Goal: Task Accomplishment & Management: Use online tool/utility

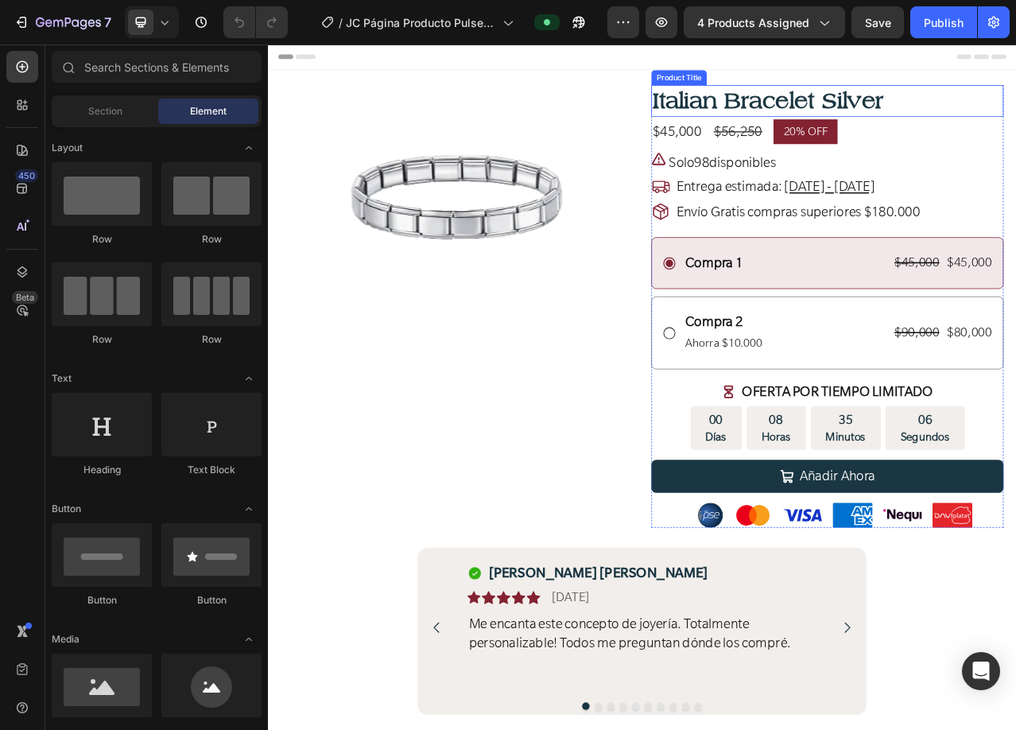
click at [862, 119] on h1 "Italian Bracelet Silver" at bounding box center [981, 116] width 449 height 41
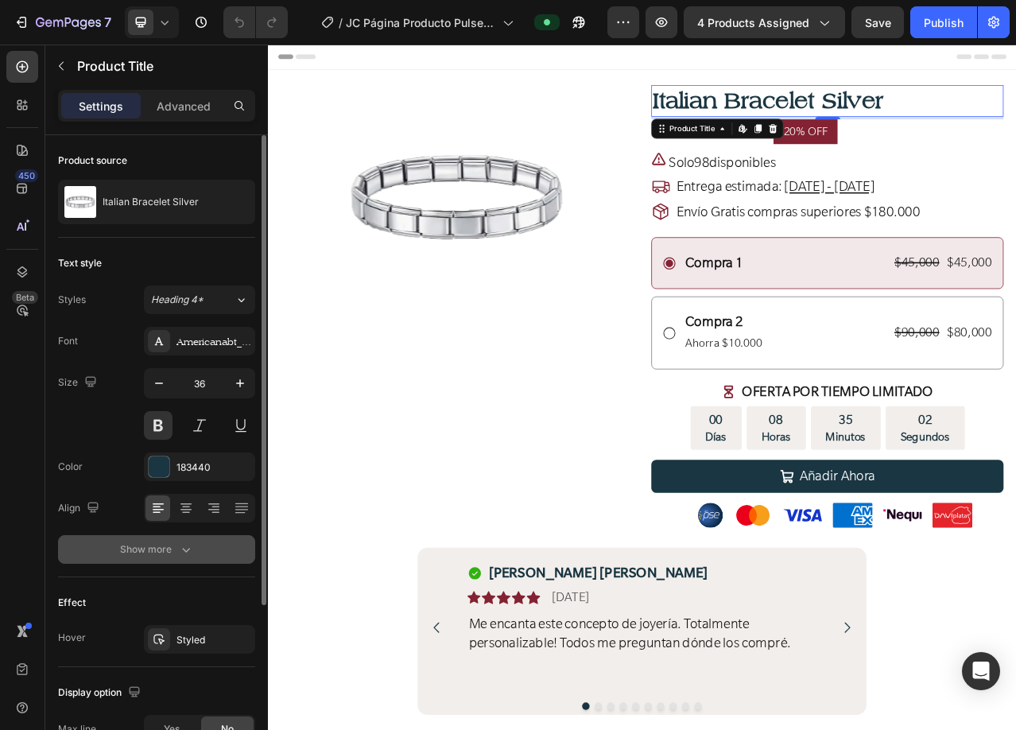
click at [188, 548] on icon "button" at bounding box center [186, 550] width 16 height 16
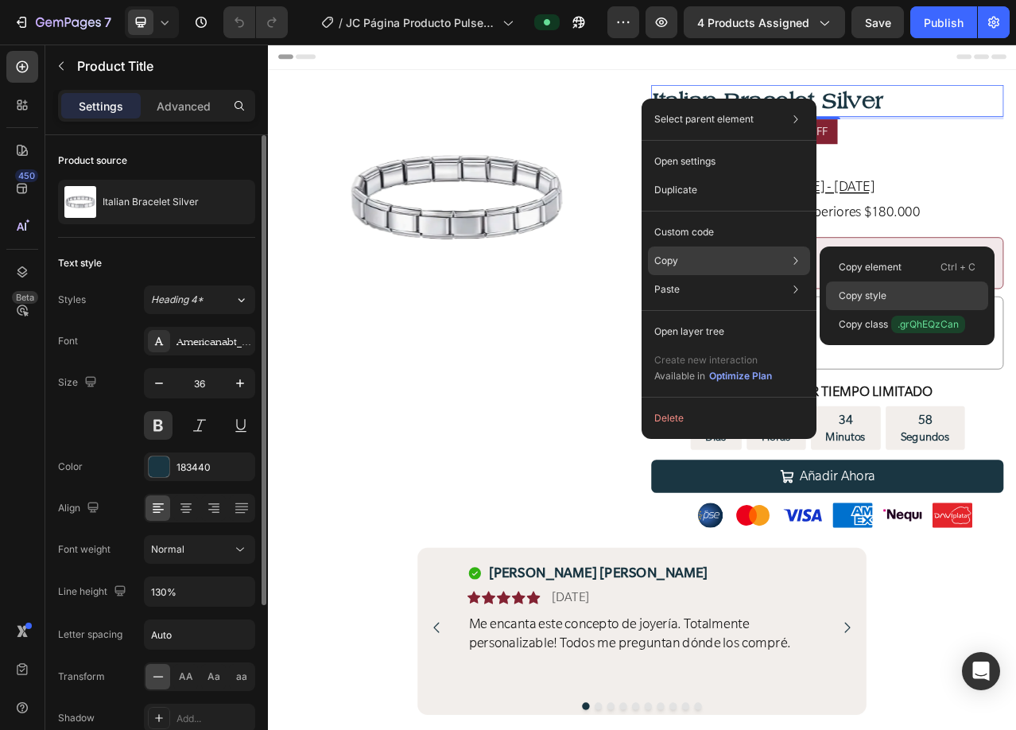
click at [892, 297] on div "Copy style" at bounding box center [907, 296] width 162 height 29
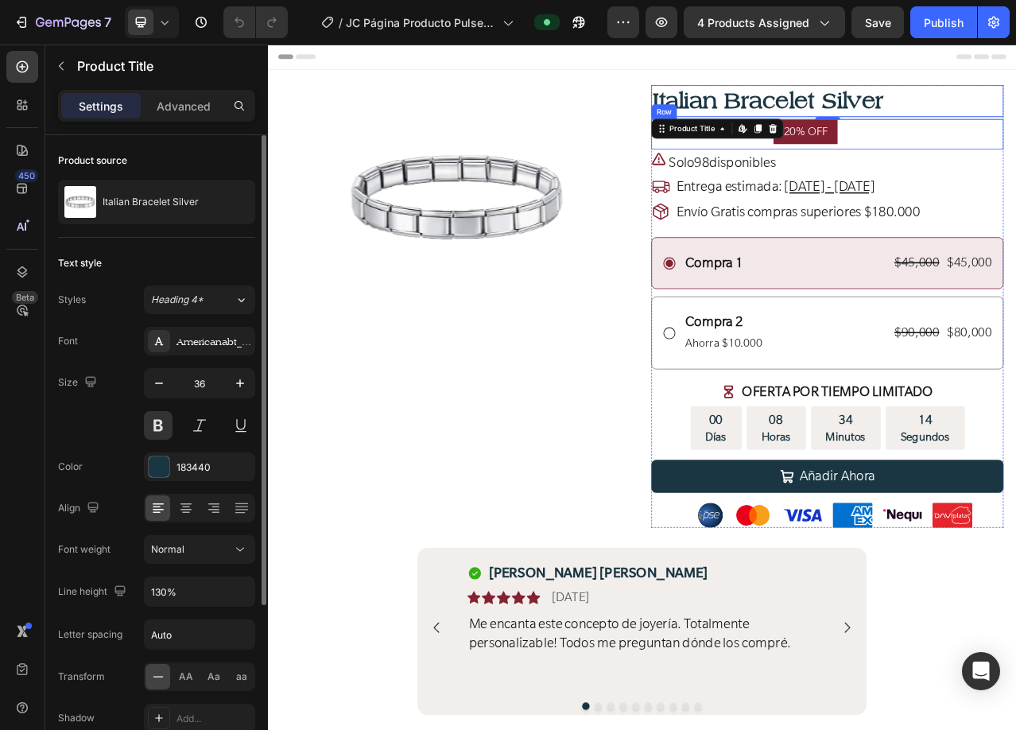
click at [1016, 160] on div "$45,000 Product Price Product Price $56,250 Compare Price Compare Price 20% OFF…" at bounding box center [981, 159] width 449 height 38
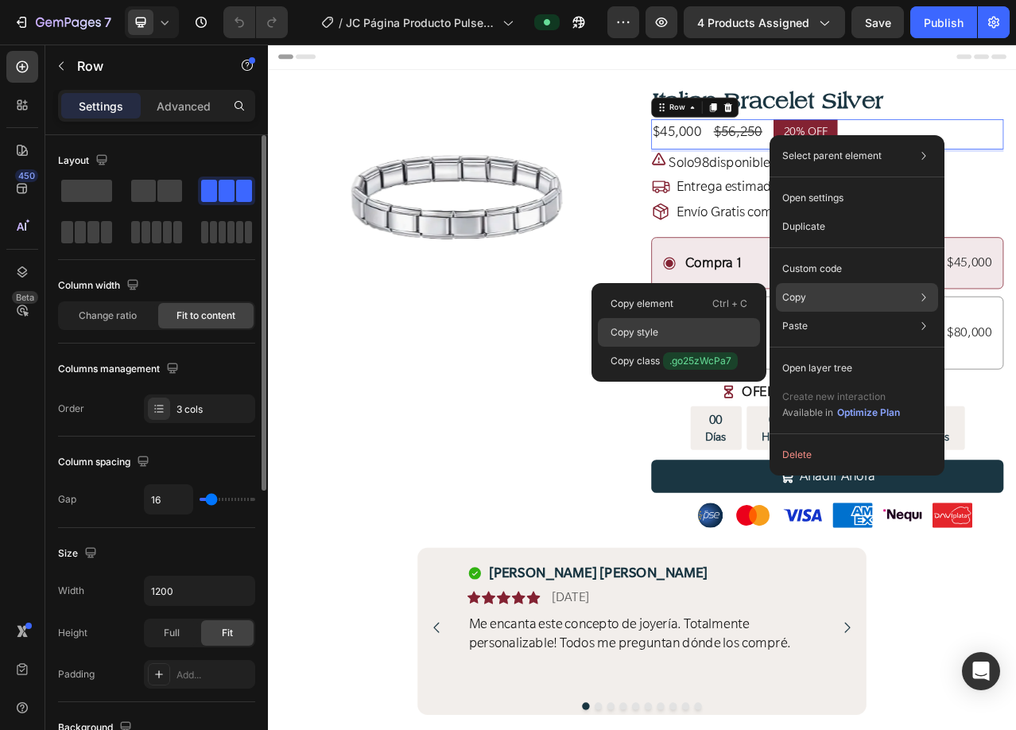
click at [688, 328] on div "Copy style" at bounding box center [679, 332] width 162 height 29
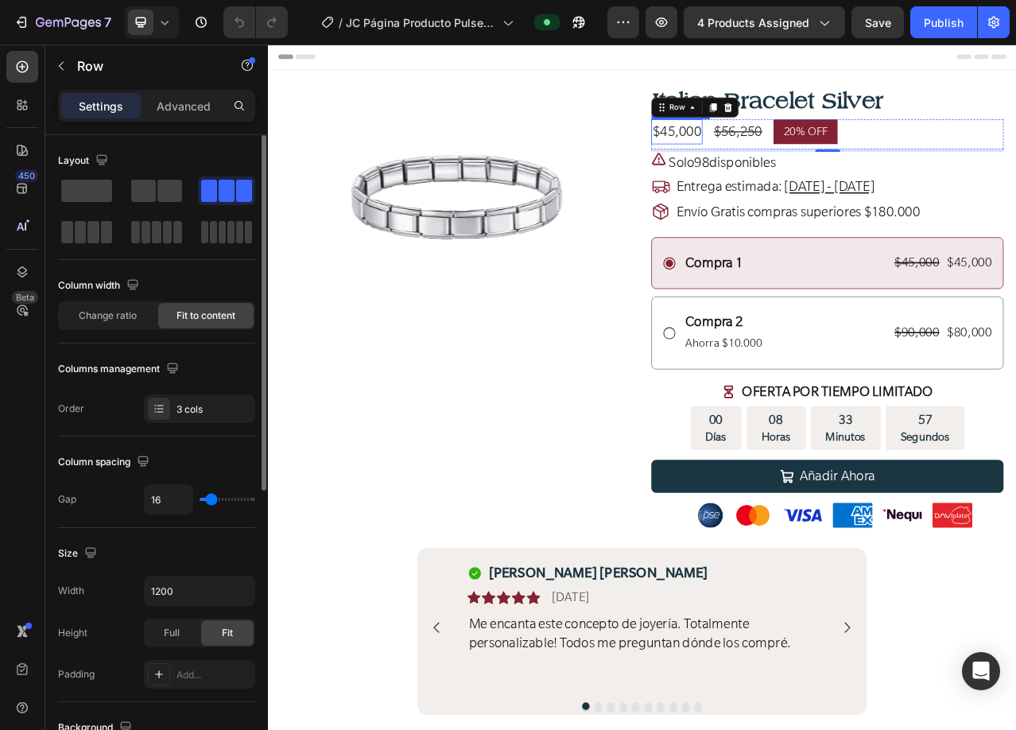
click at [797, 152] on div "$45,000" at bounding box center [789, 156] width 65 height 32
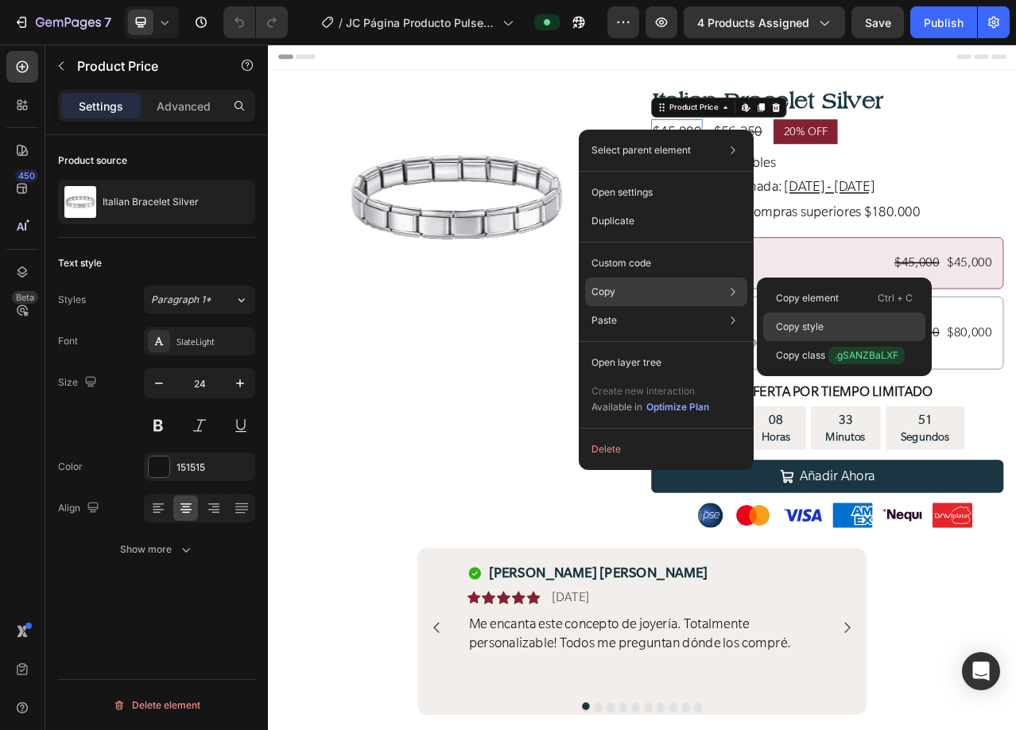
click at [825, 321] on div "Copy style" at bounding box center [845, 327] width 162 height 29
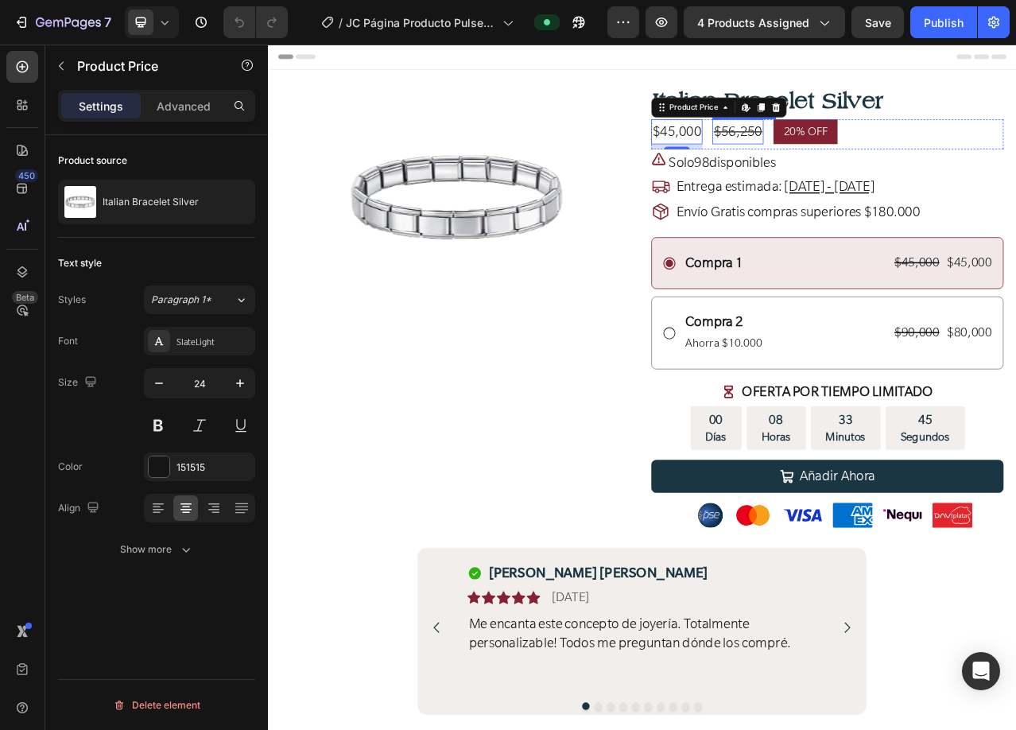
click at [884, 146] on div "$56,250" at bounding box center [867, 156] width 65 height 32
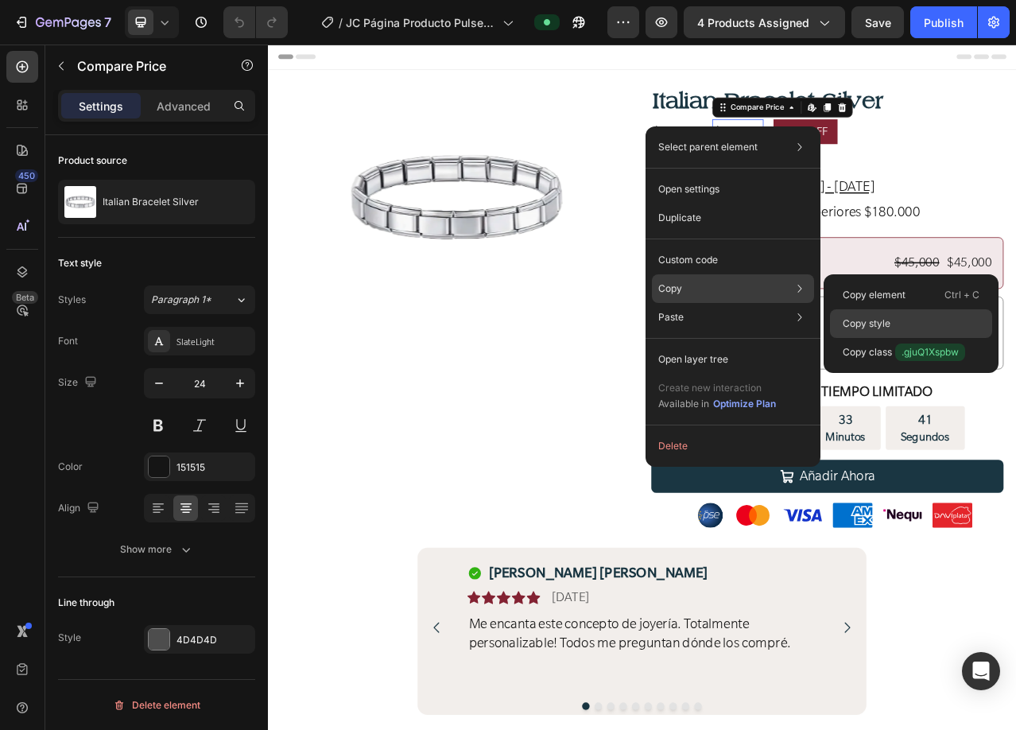
click at [941, 318] on div "Copy style" at bounding box center [911, 323] width 162 height 29
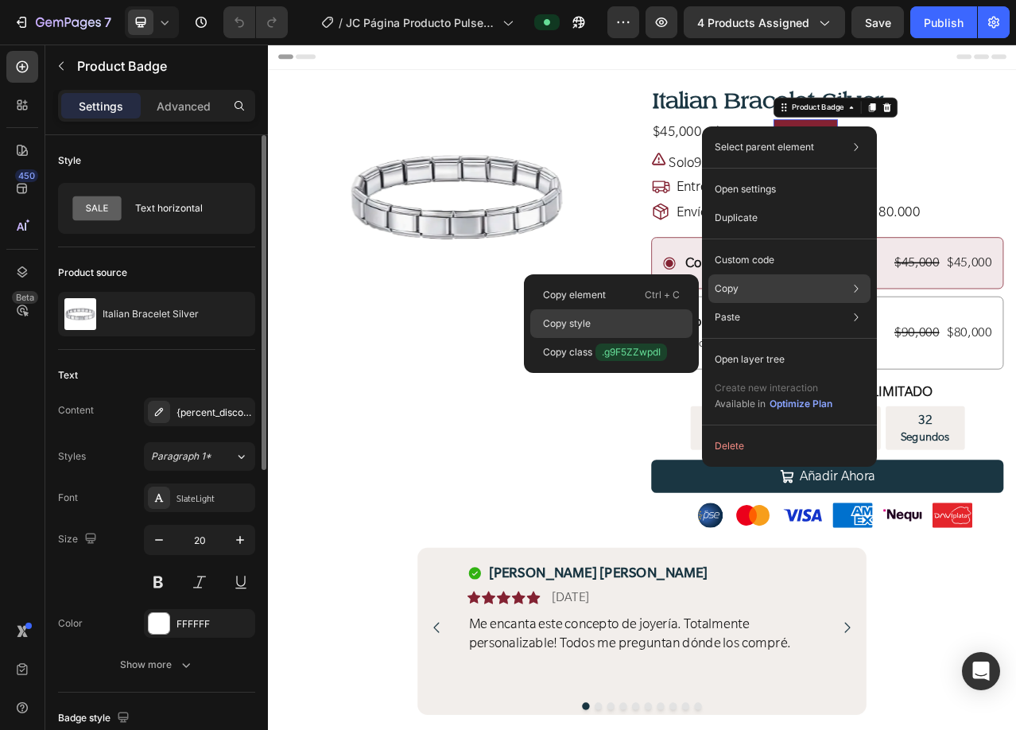
click at [623, 324] on div "Copy style" at bounding box center [611, 323] width 162 height 29
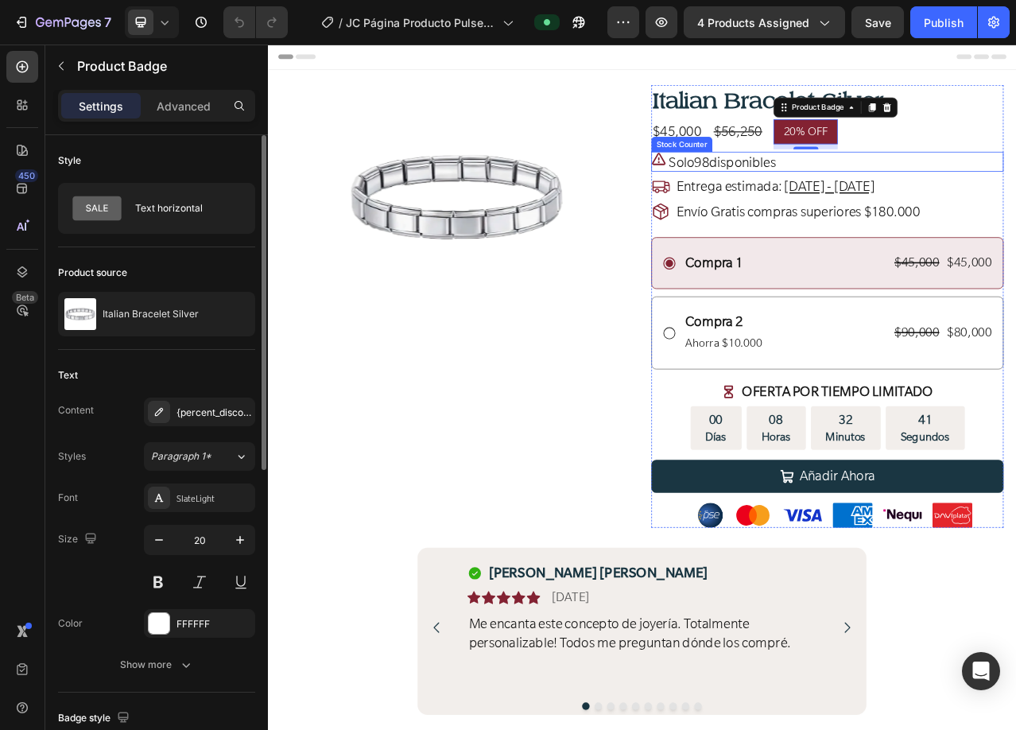
click at [895, 191] on p "Solo 98 disponibles" at bounding box center [847, 195] width 137 height 23
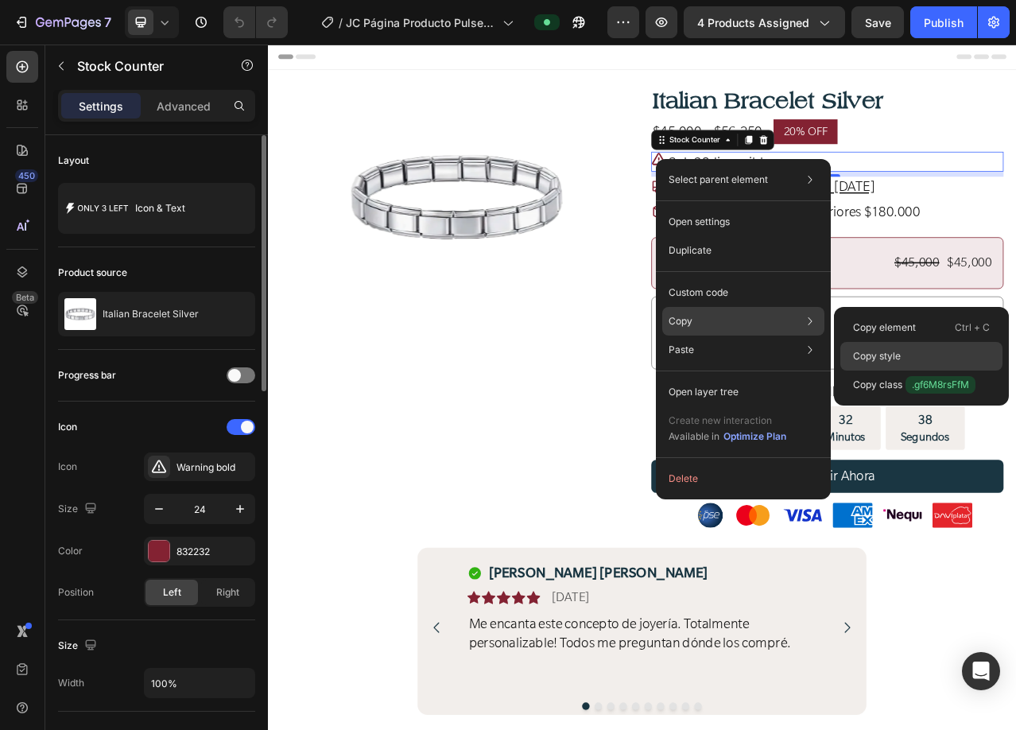
click at [907, 352] on div "Copy style" at bounding box center [922, 356] width 162 height 29
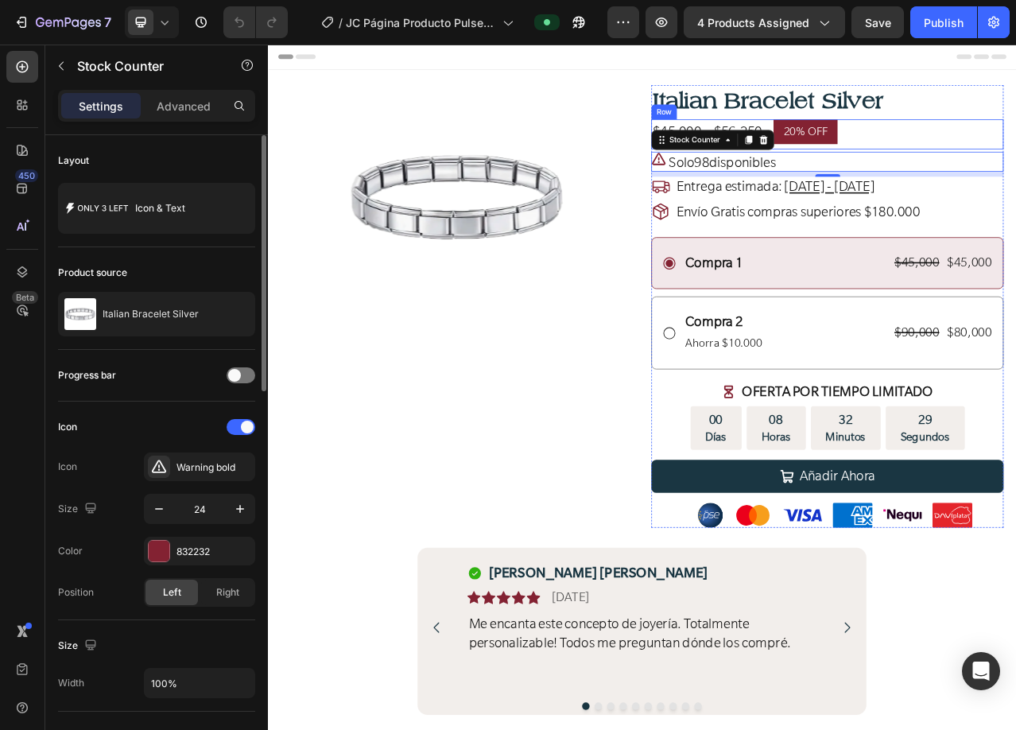
click at [1016, 160] on div "$45,000 Product Price Product Price $56,250 Compare Price Compare Price 20% OFF…" at bounding box center [981, 159] width 449 height 38
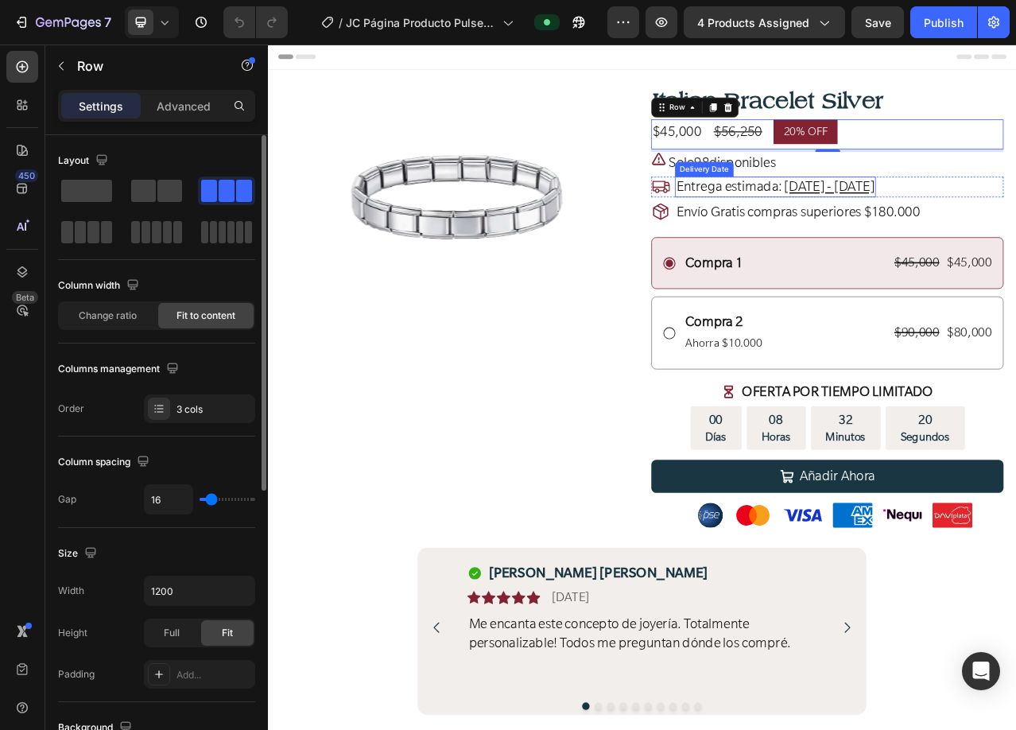
click at [855, 226] on span "Entrega estimada:" at bounding box center [856, 225] width 135 height 21
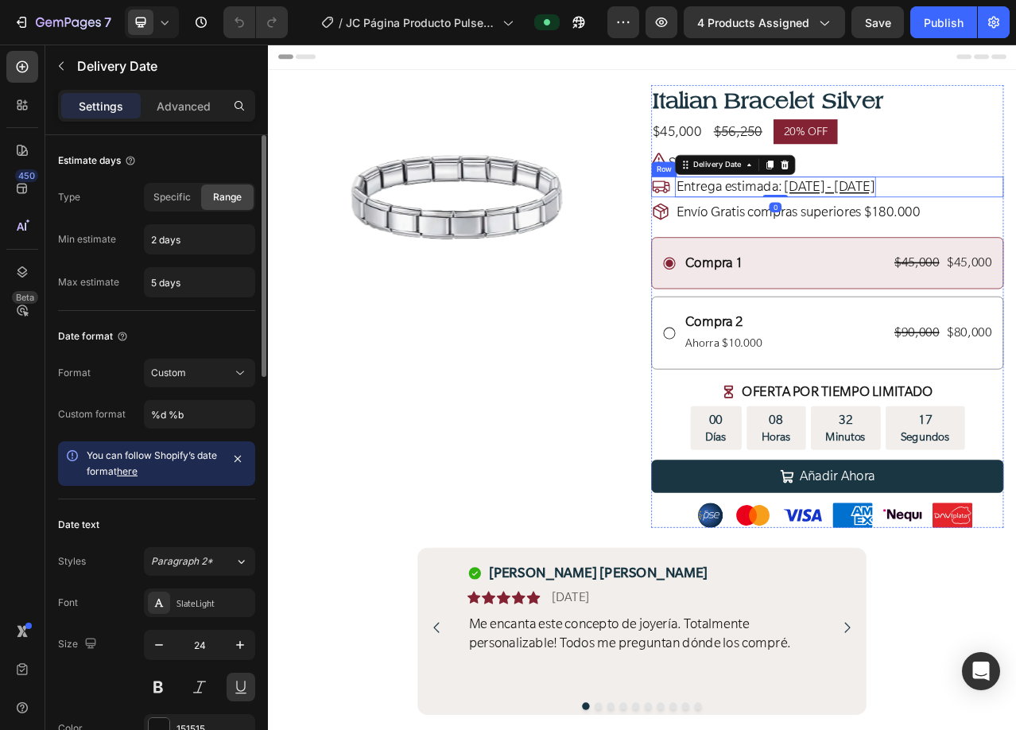
click at [779, 229] on div "Icon Entrega estimada: [DATE] - [DATE] Delivery Date 0 Row" at bounding box center [981, 226] width 449 height 26
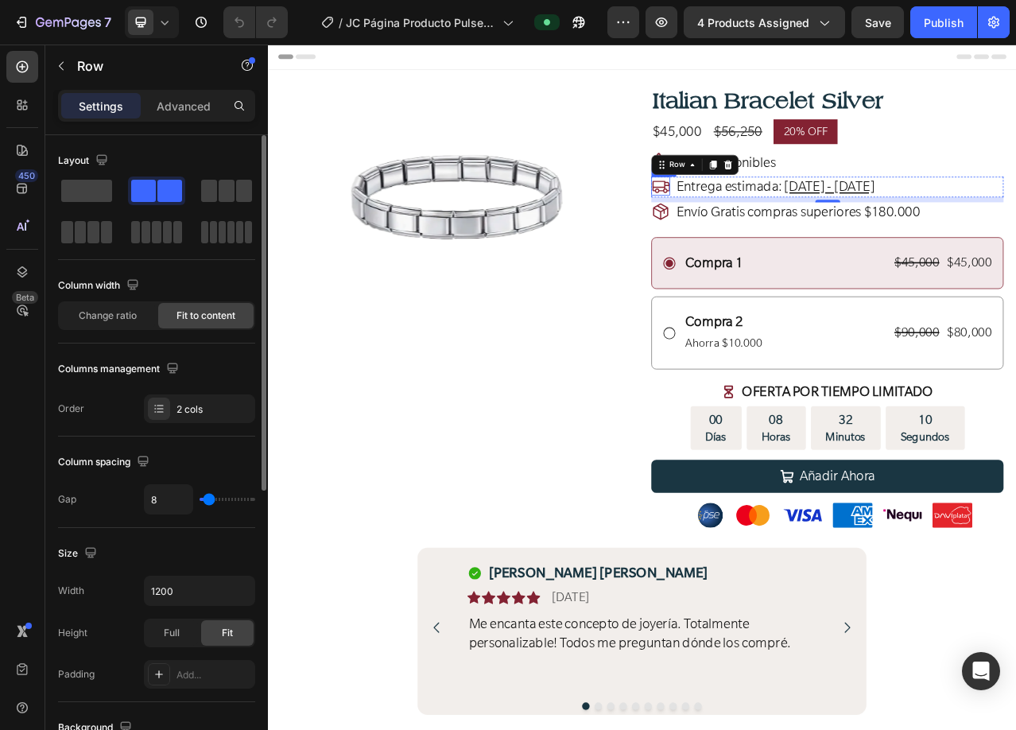
click at [766, 223] on icon at bounding box center [769, 225] width 24 height 24
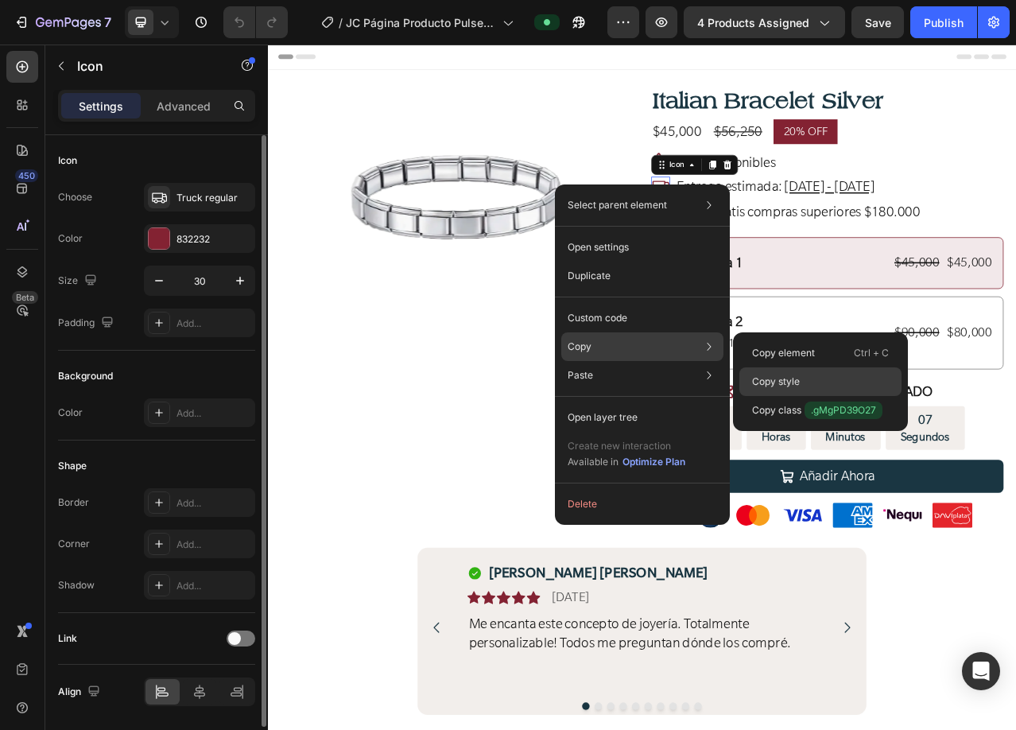
click at [784, 379] on p "Copy style" at bounding box center [776, 382] width 48 height 14
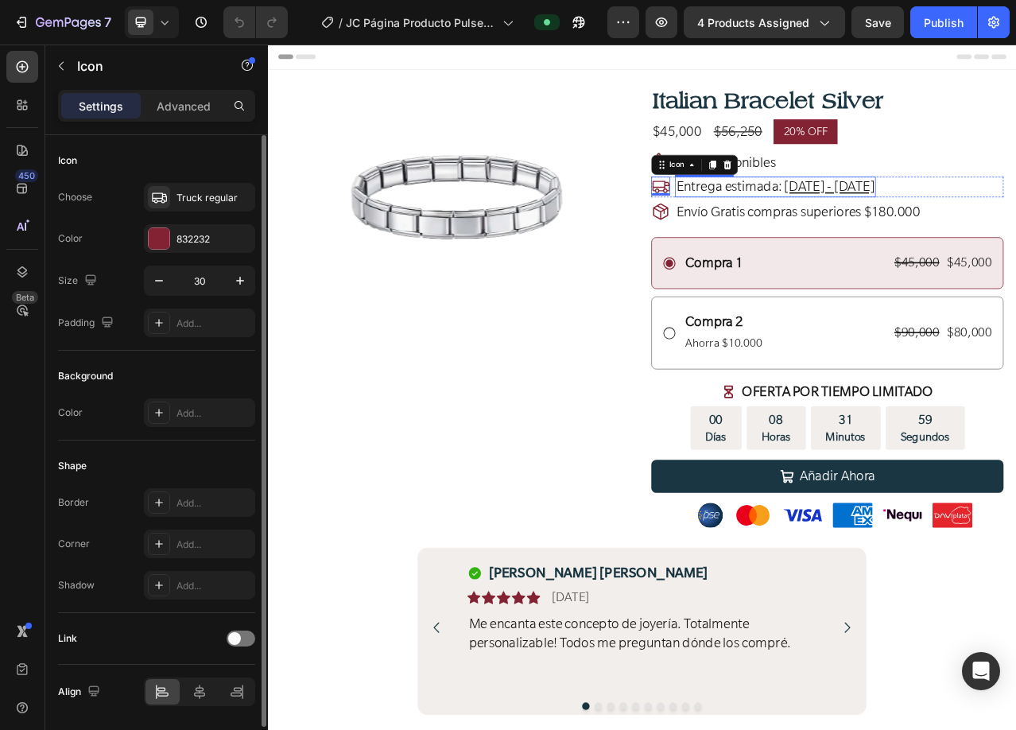
click at [873, 233] on span "Entrega estimada:" at bounding box center [856, 225] width 135 height 21
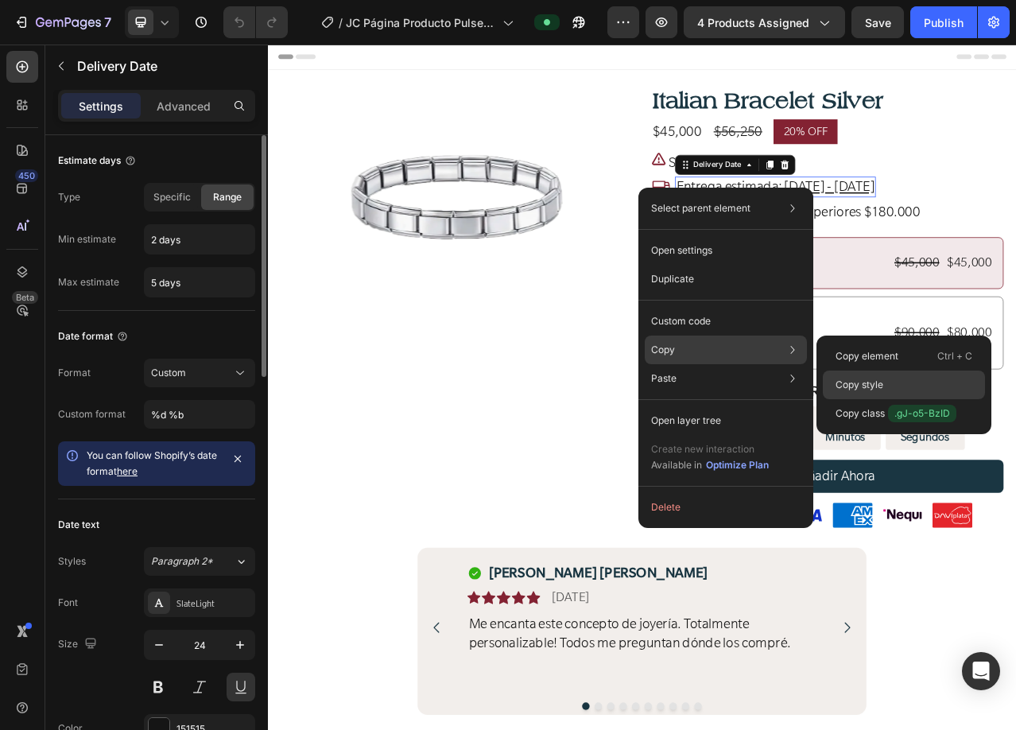
click at [870, 386] on p "Copy style" at bounding box center [860, 385] width 48 height 14
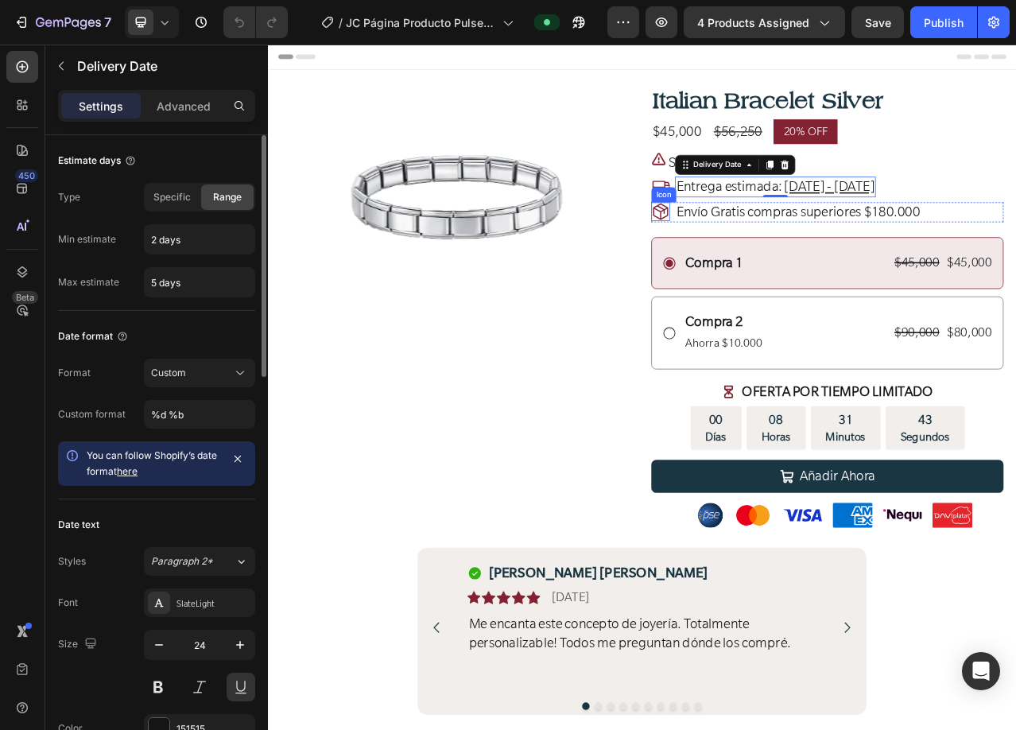
click at [766, 257] on icon at bounding box center [769, 258] width 24 height 24
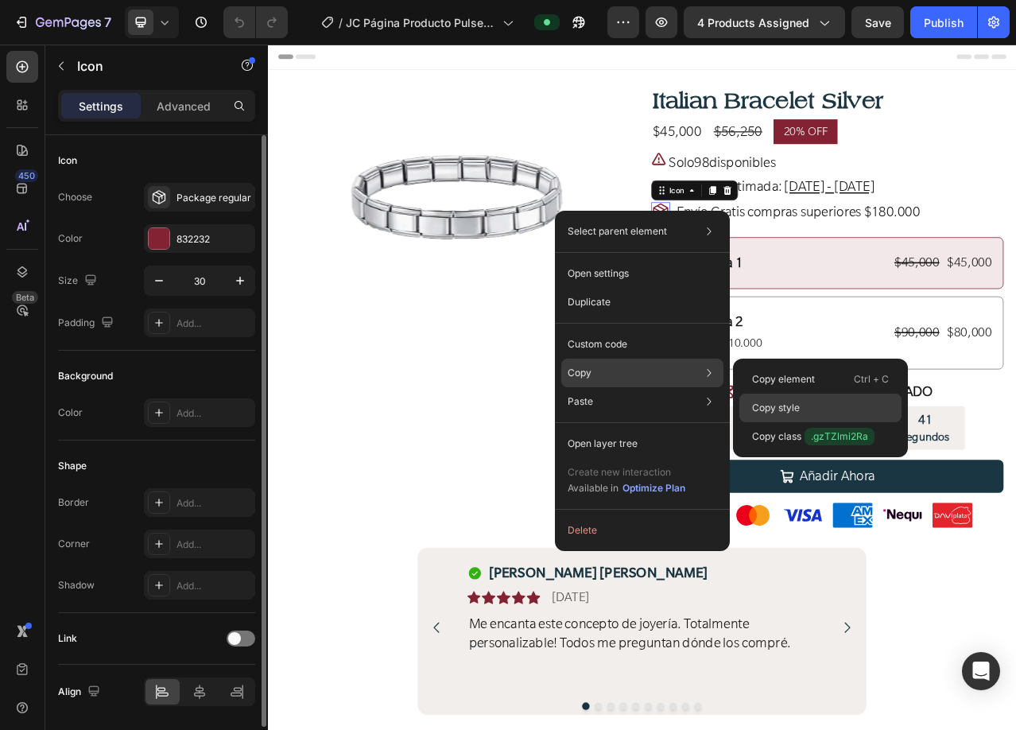
click at [782, 402] on p "Copy style" at bounding box center [776, 408] width 48 height 14
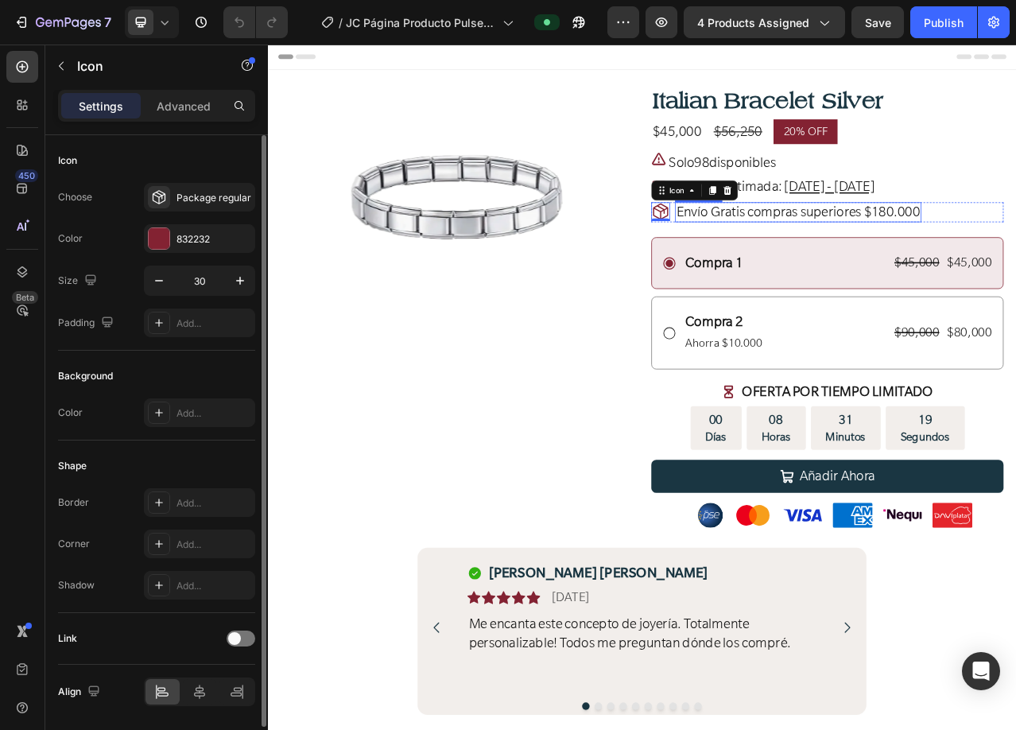
click at [911, 259] on span "Envío Gratis compras superiores $180.000" at bounding box center [944, 257] width 311 height 21
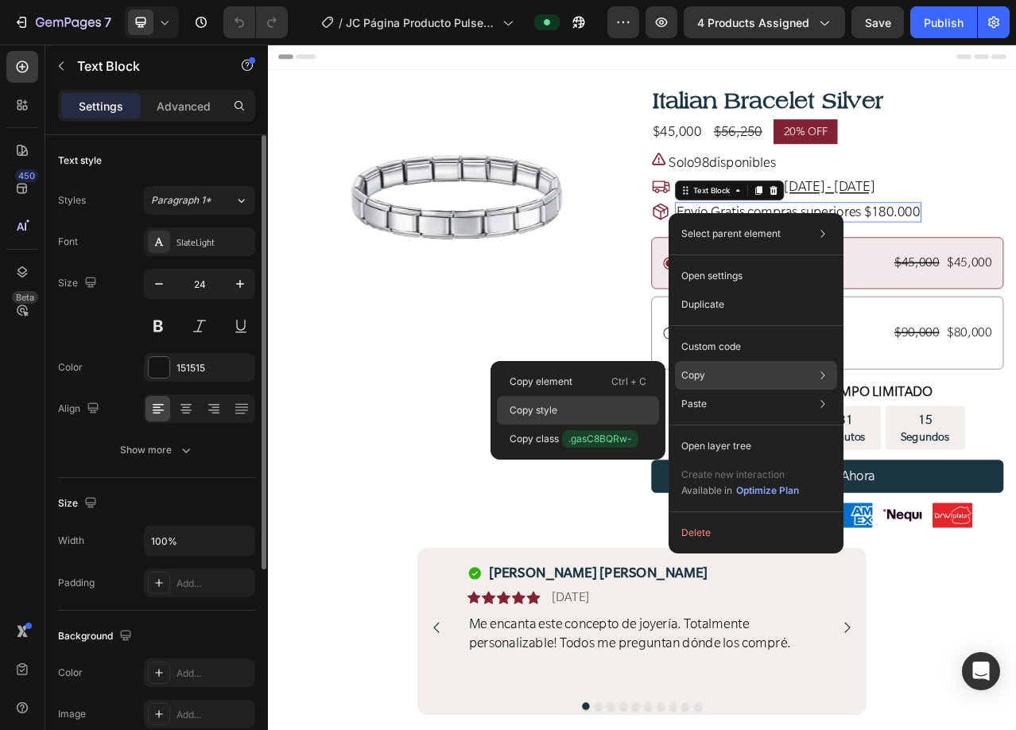
click at [561, 406] on div "Copy style" at bounding box center [578, 410] width 162 height 29
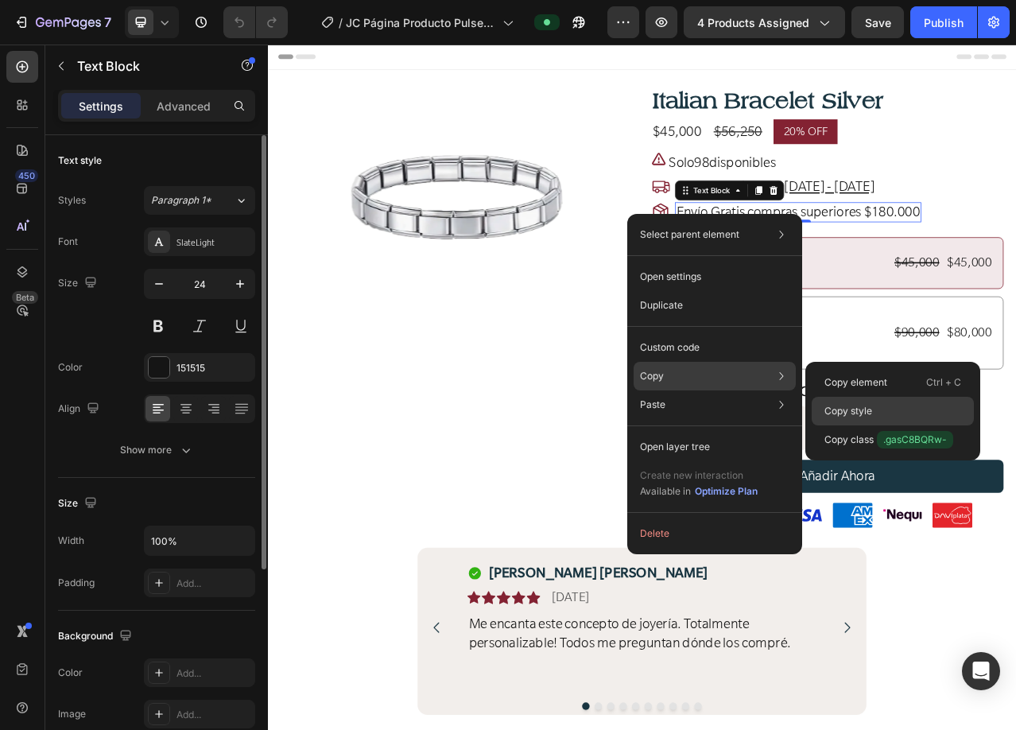
click at [882, 416] on div "Copy style" at bounding box center [893, 411] width 162 height 29
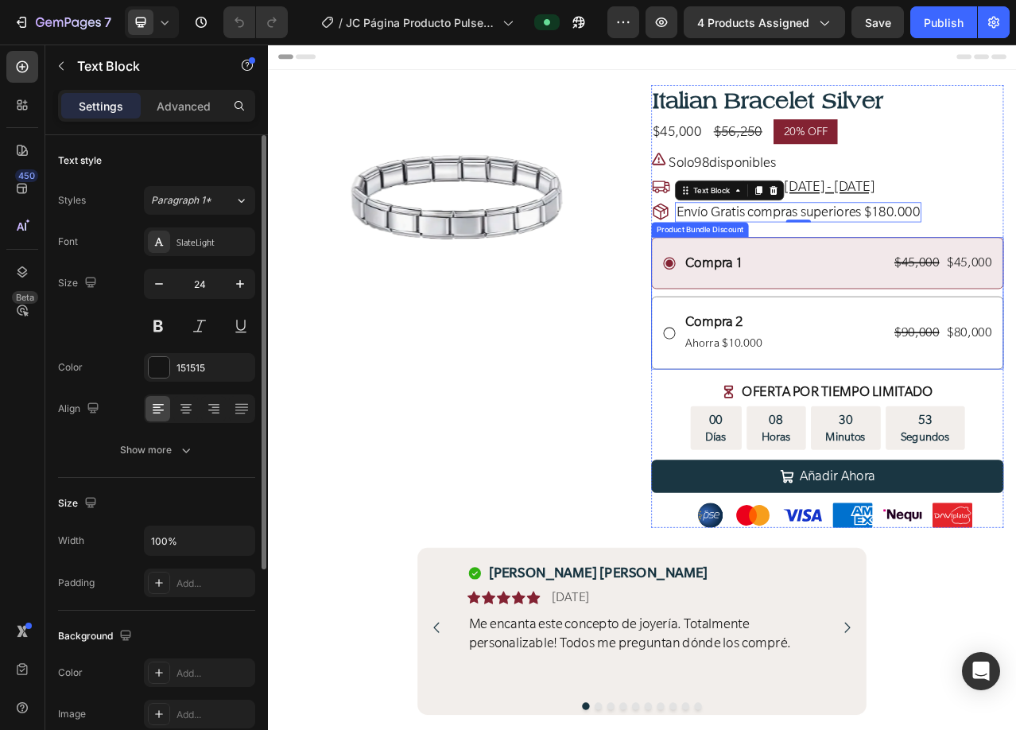
click at [857, 260] on span "Envío Gratis compras superiores $180.000" at bounding box center [944, 257] width 311 height 21
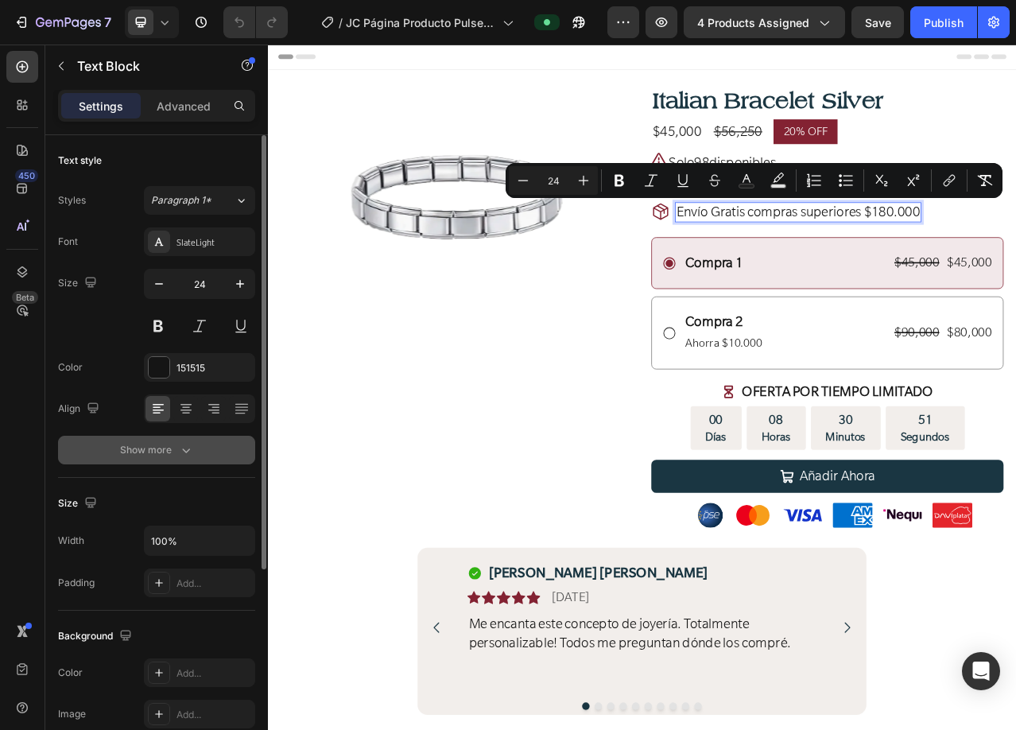
click at [149, 449] on div "Show more" at bounding box center [157, 450] width 74 height 16
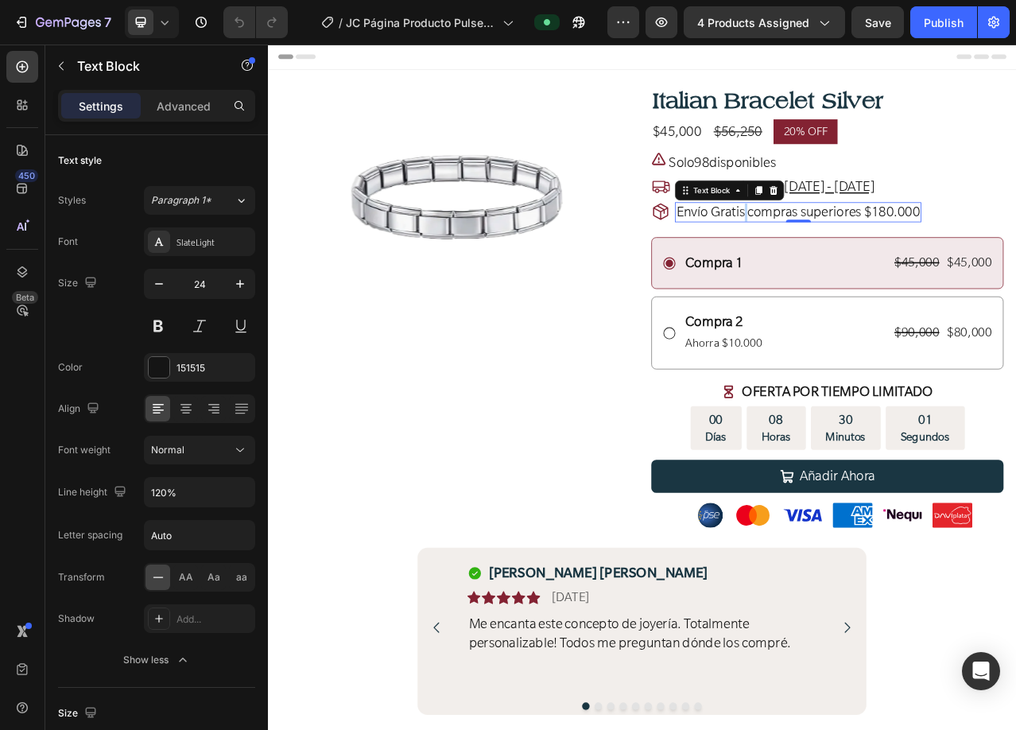
click at [871, 261] on span "Envío Gratis compras superiores $180.000" at bounding box center [944, 257] width 311 height 21
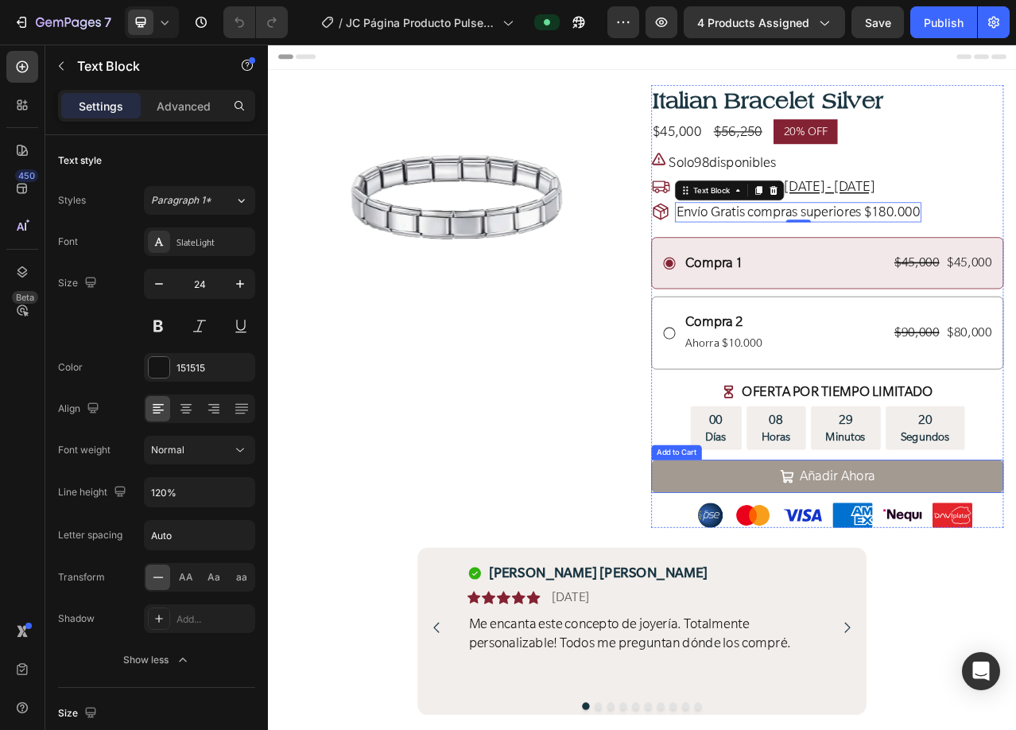
click at [814, 585] on button "Añadir Ahora" at bounding box center [981, 595] width 449 height 42
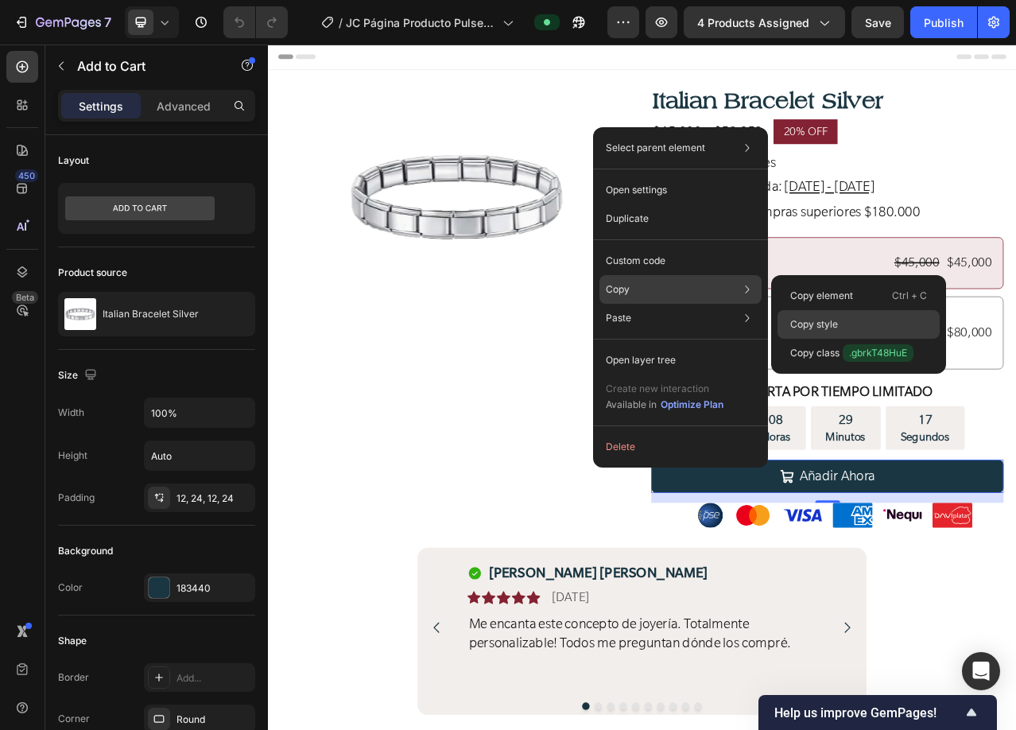
click at [876, 325] on div "Copy style" at bounding box center [859, 324] width 162 height 29
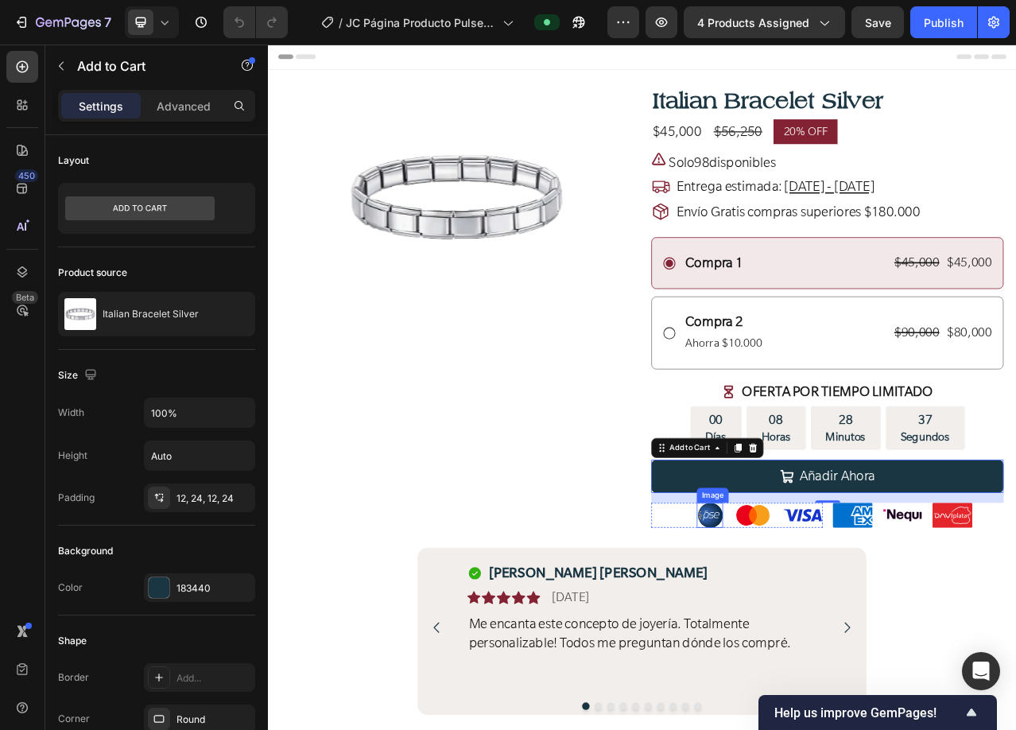
click at [823, 643] on img at bounding box center [831, 645] width 33 height 32
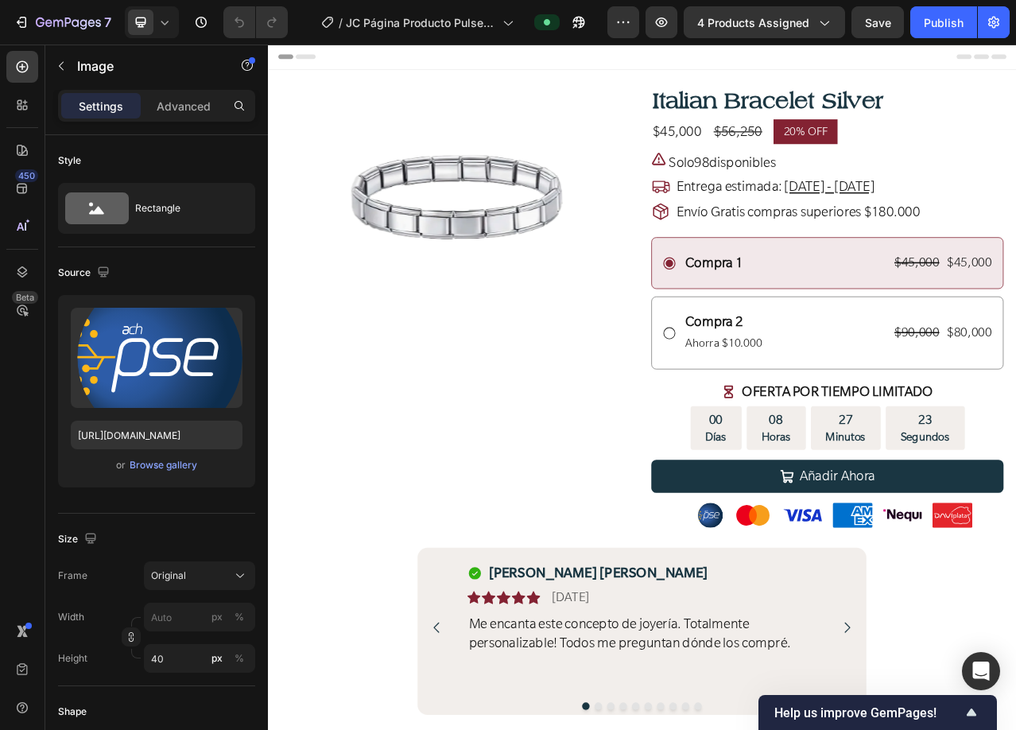
click at [829, 643] on img at bounding box center [831, 645] width 33 height 32
click at [884, 649] on img at bounding box center [886, 645] width 51 height 32
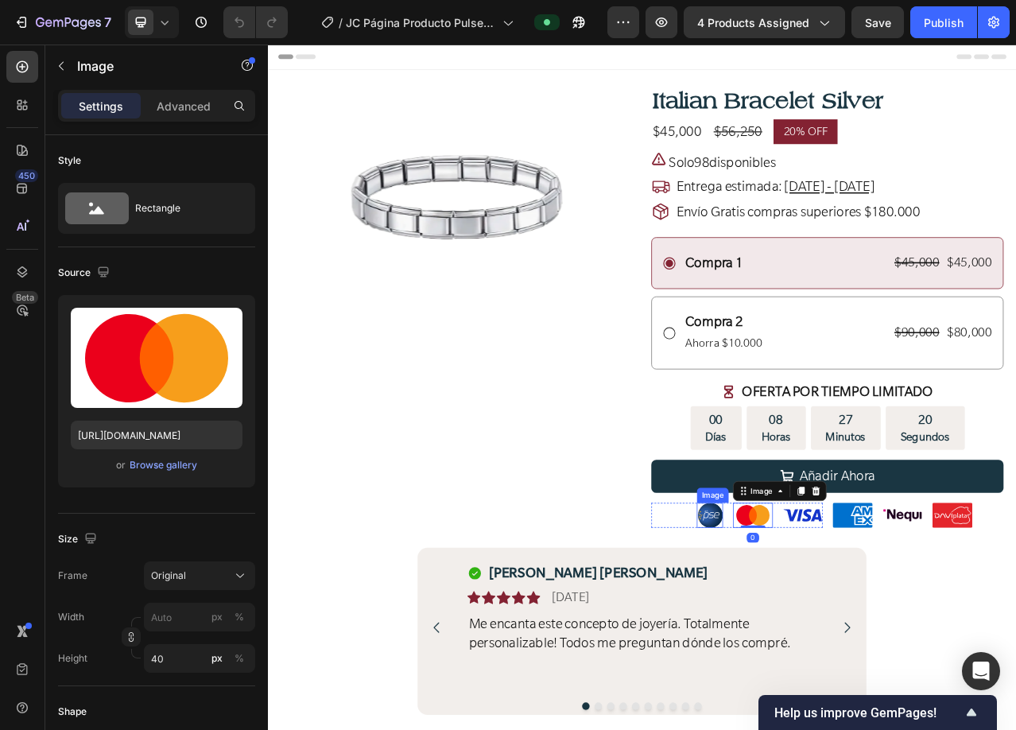
click at [822, 647] on img at bounding box center [831, 645] width 33 height 32
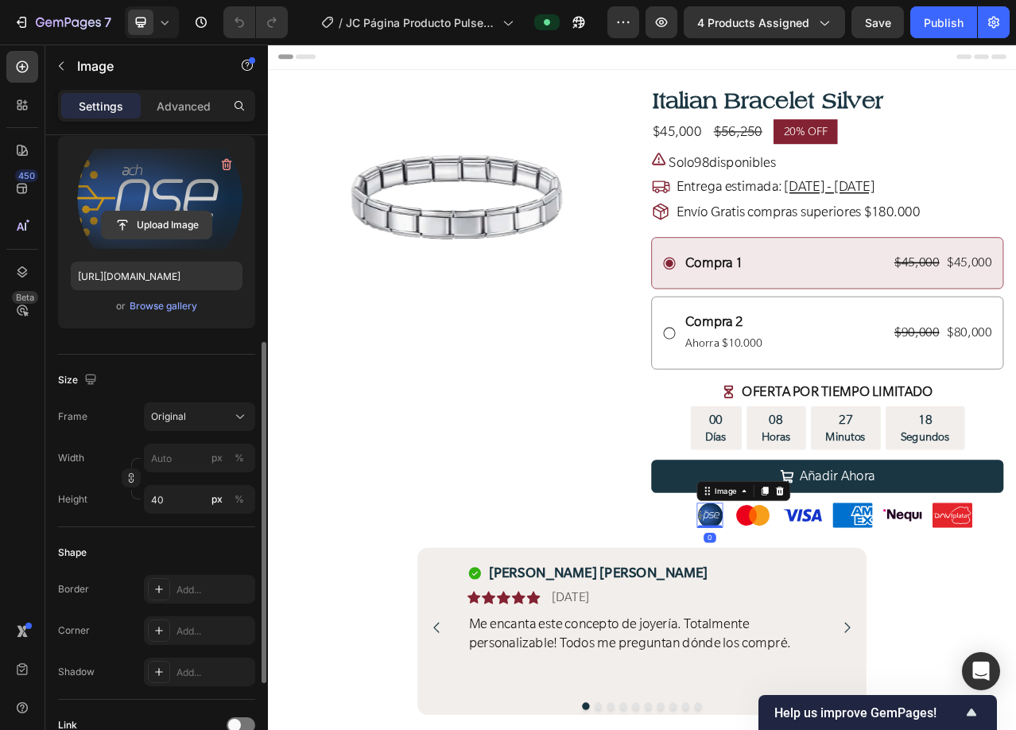
scroll to position [239, 0]
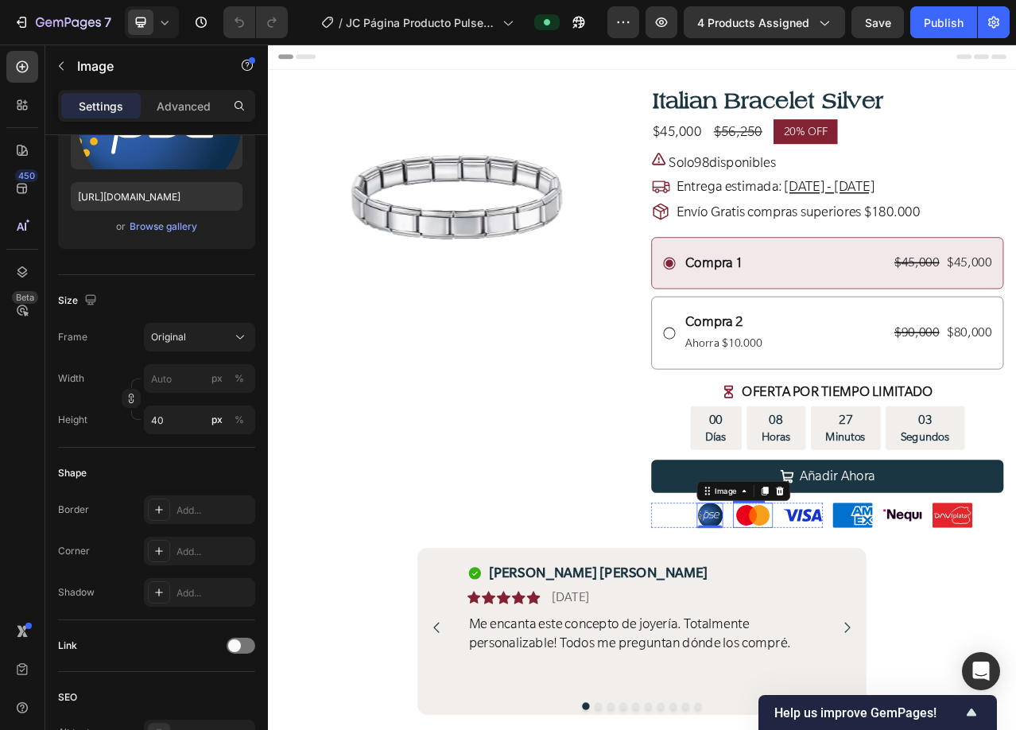
click at [879, 644] on img at bounding box center [886, 645] width 51 height 32
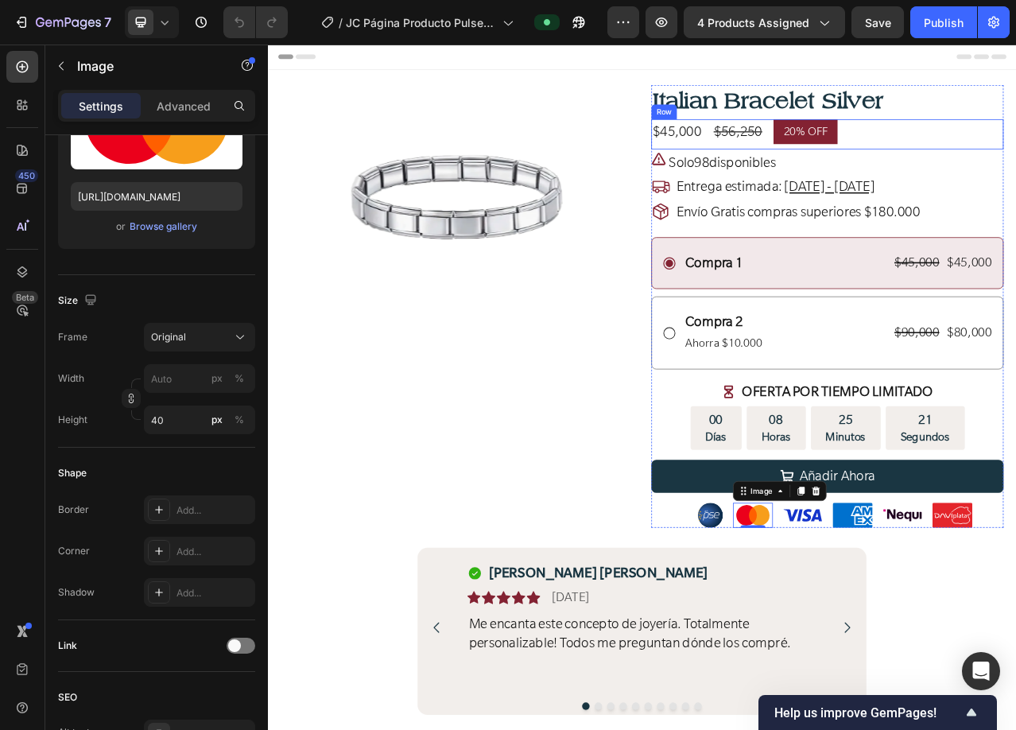
click at [1016, 161] on div "$45,000 Product Price Product Price $56,250 Compare Price Compare Price 20% OFF…" at bounding box center [981, 159] width 449 height 38
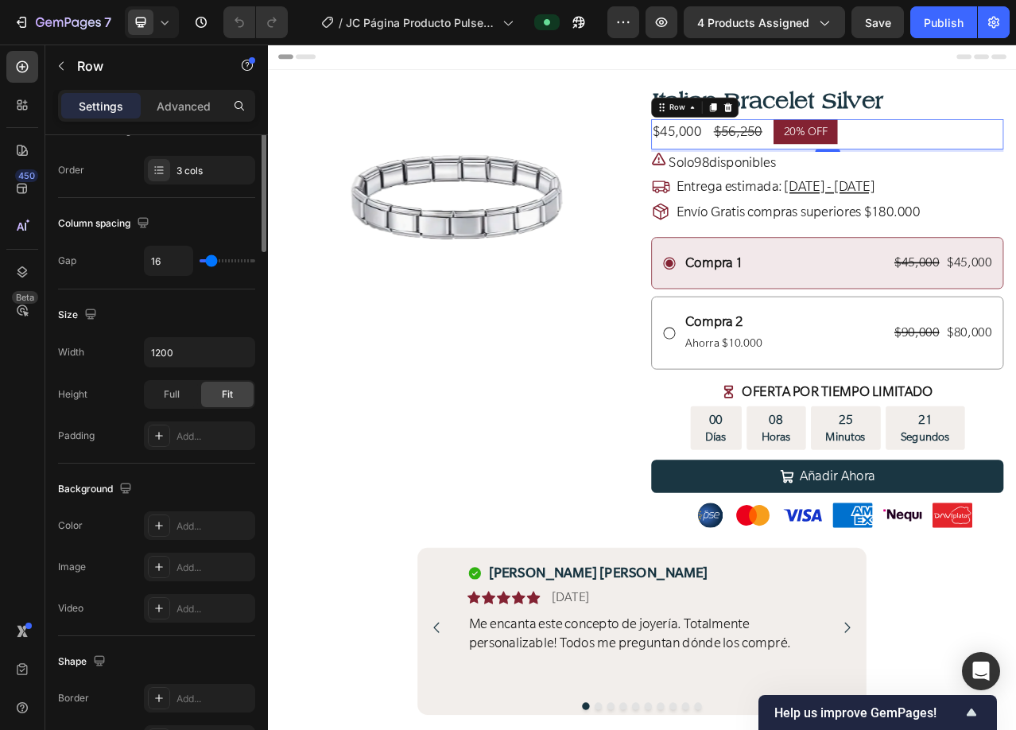
scroll to position [0, 0]
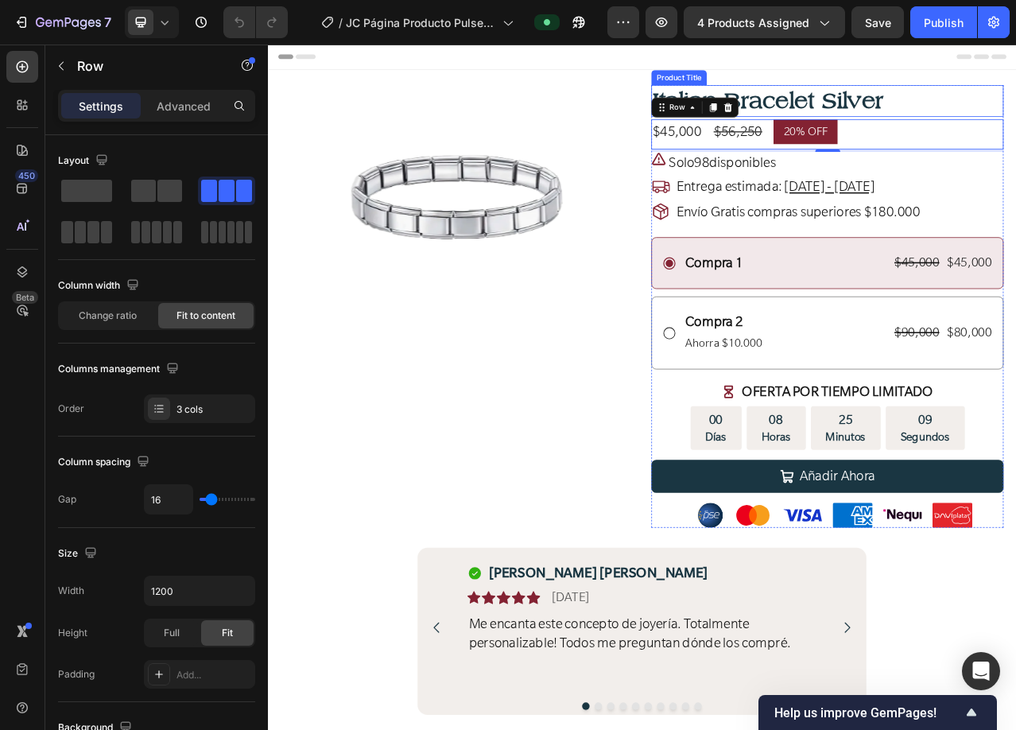
click at [1016, 126] on h1 "Italian Bracelet Silver" at bounding box center [981, 116] width 449 height 41
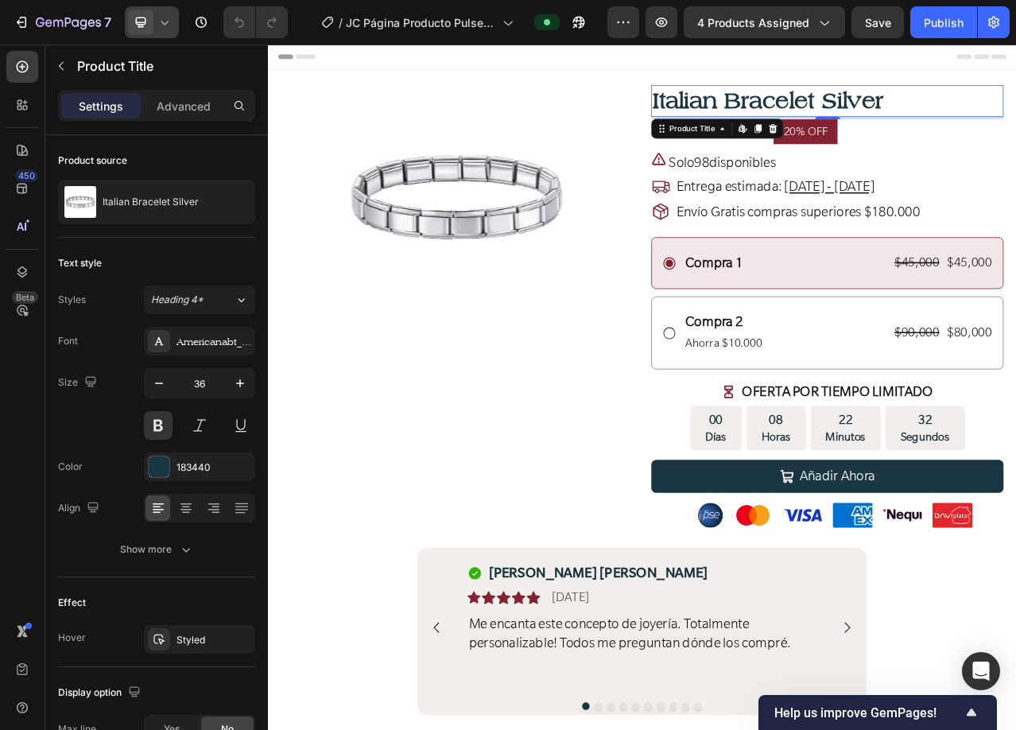
click at [167, 20] on icon at bounding box center [165, 22] width 16 height 16
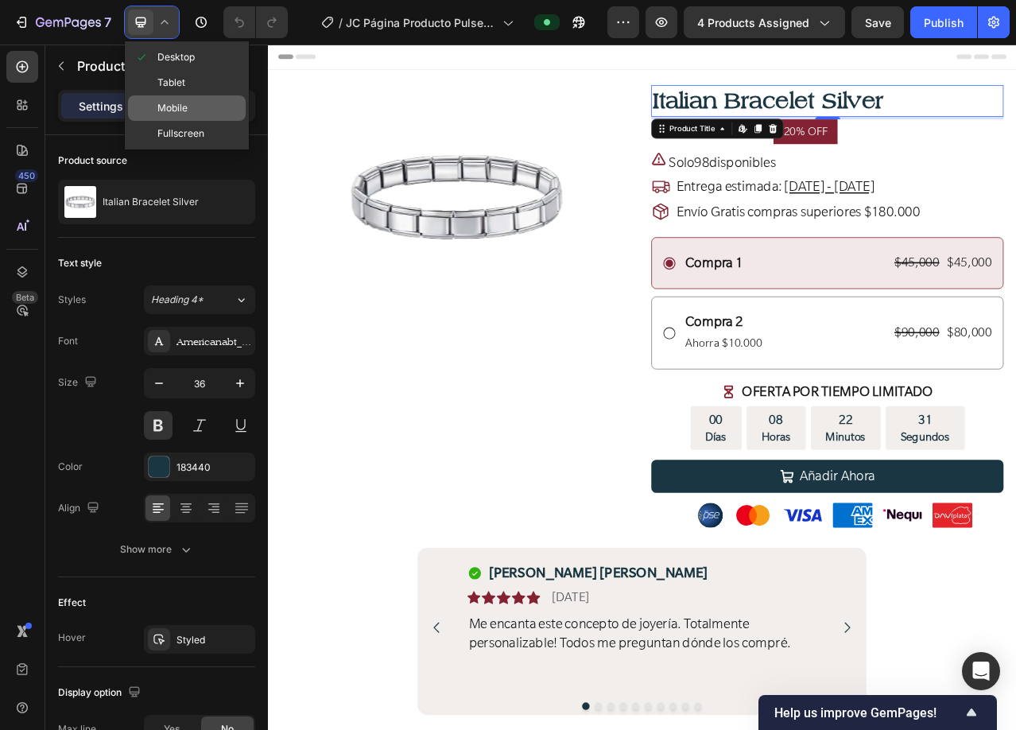
click at [176, 112] on span "Mobile" at bounding box center [172, 108] width 30 height 16
type input "32"
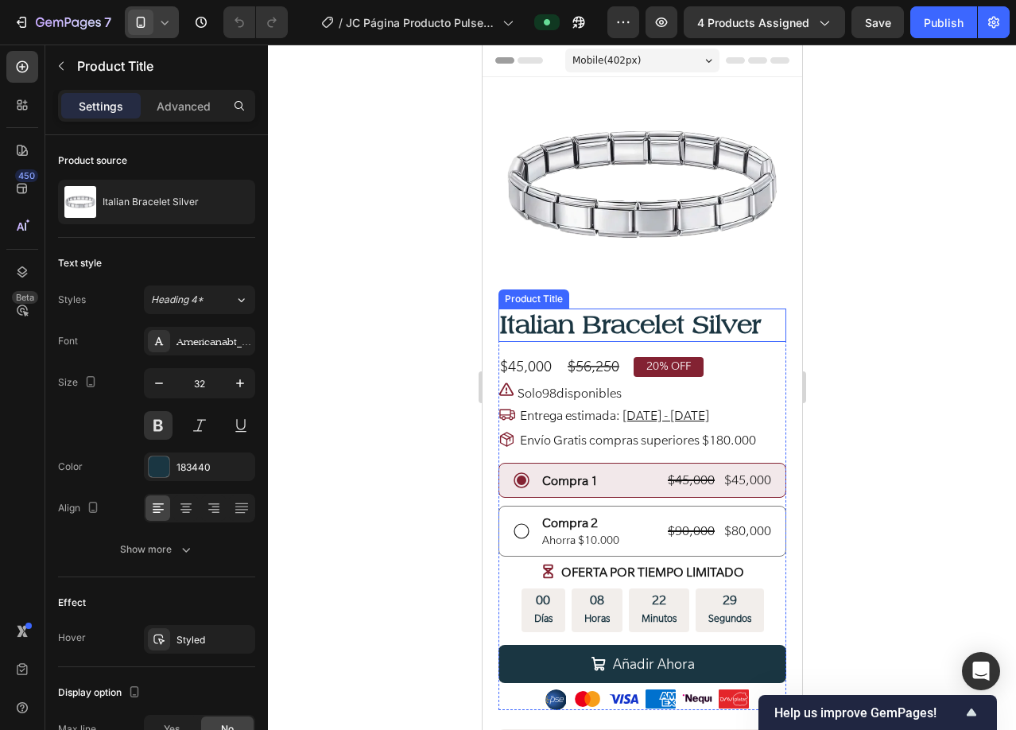
click at [732, 328] on h1 "Italian Bracelet Silver" at bounding box center [642, 325] width 288 height 33
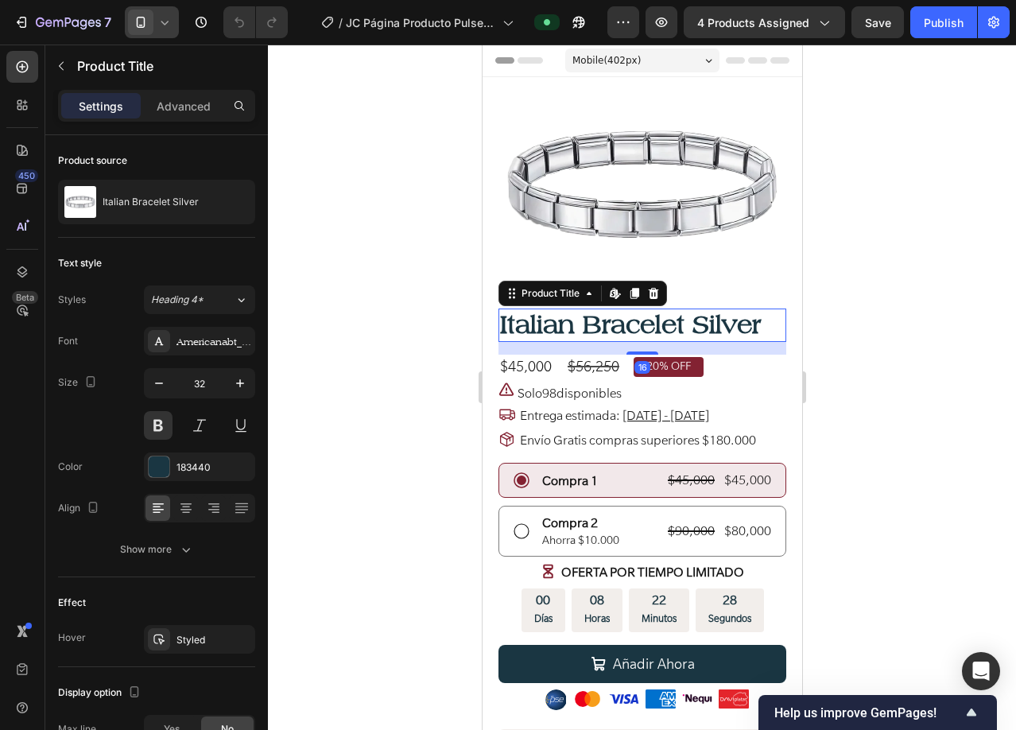
click at [732, 328] on h1 "Italian Bracelet Silver" at bounding box center [642, 325] width 288 height 33
click at [519, 359] on div "$45,000" at bounding box center [525, 367] width 55 height 24
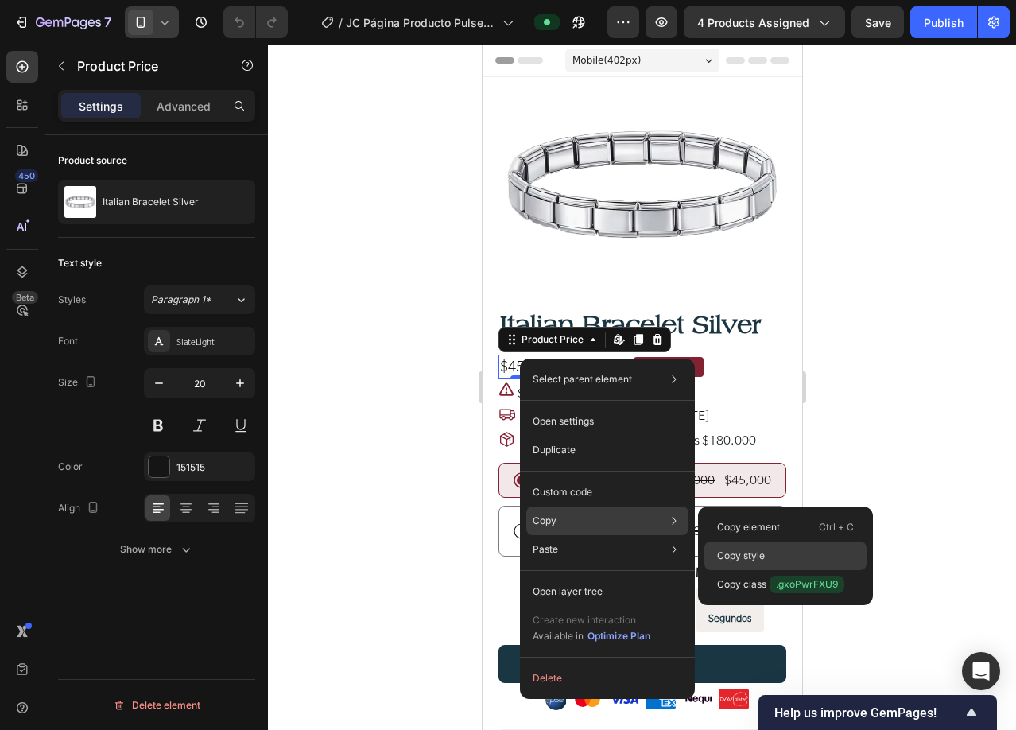
drag, startPoint x: 748, startPoint y: 553, endPoint x: 309, endPoint y: 502, distance: 442.7
click at [748, 553] on p "Copy style" at bounding box center [741, 556] width 48 height 14
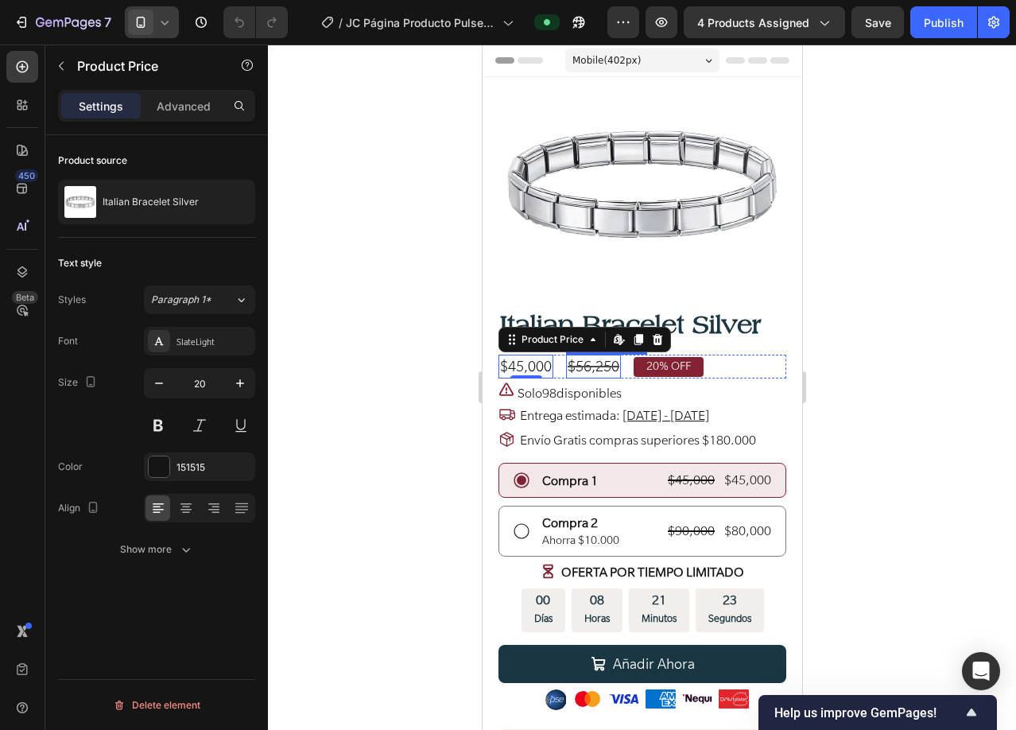
click at [591, 359] on div "$56,250" at bounding box center [592, 367] width 55 height 24
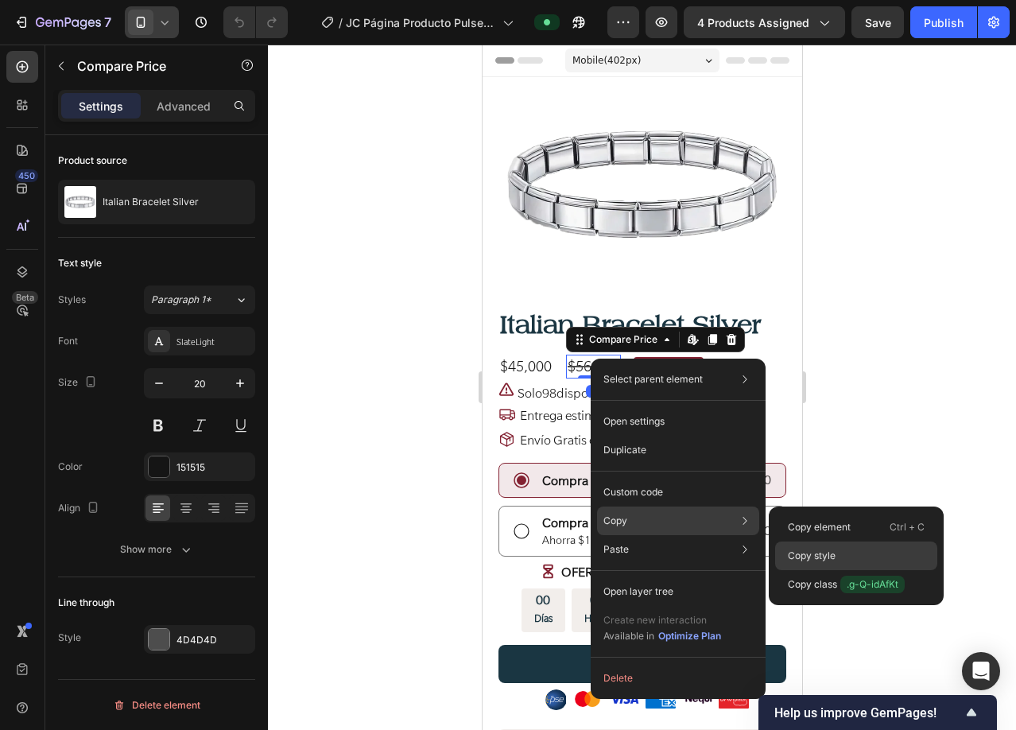
click at [810, 556] on p "Copy style" at bounding box center [812, 556] width 48 height 14
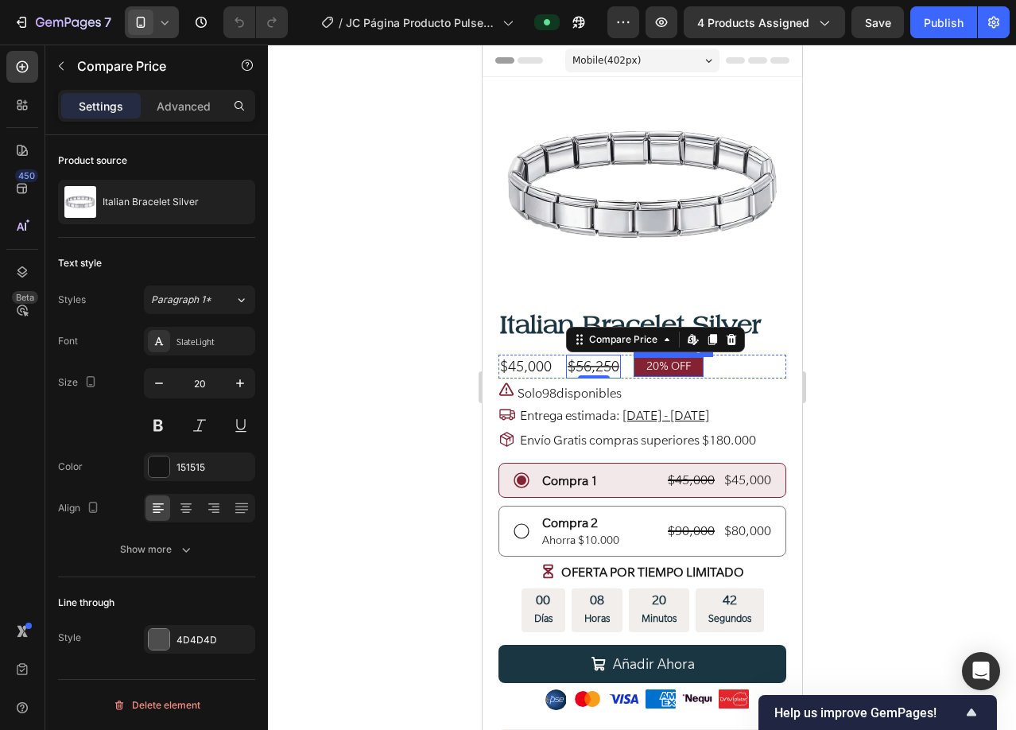
click at [640, 357] on pre "20% OFF" at bounding box center [668, 367] width 70 height 20
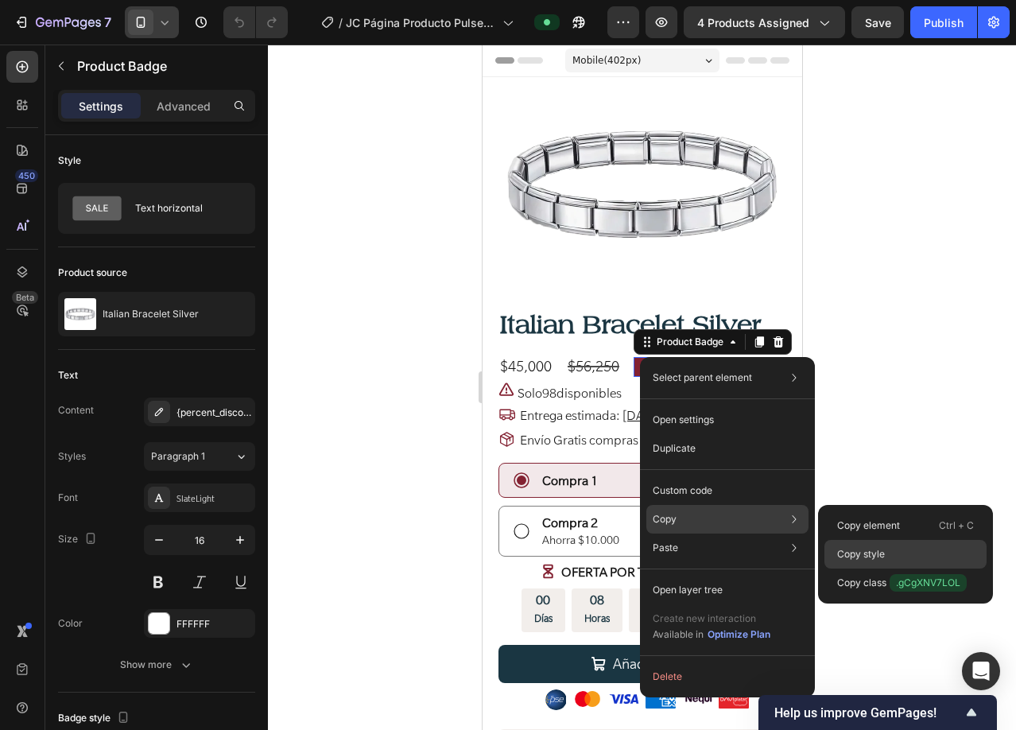
click at [894, 550] on div "Copy style" at bounding box center [906, 554] width 162 height 29
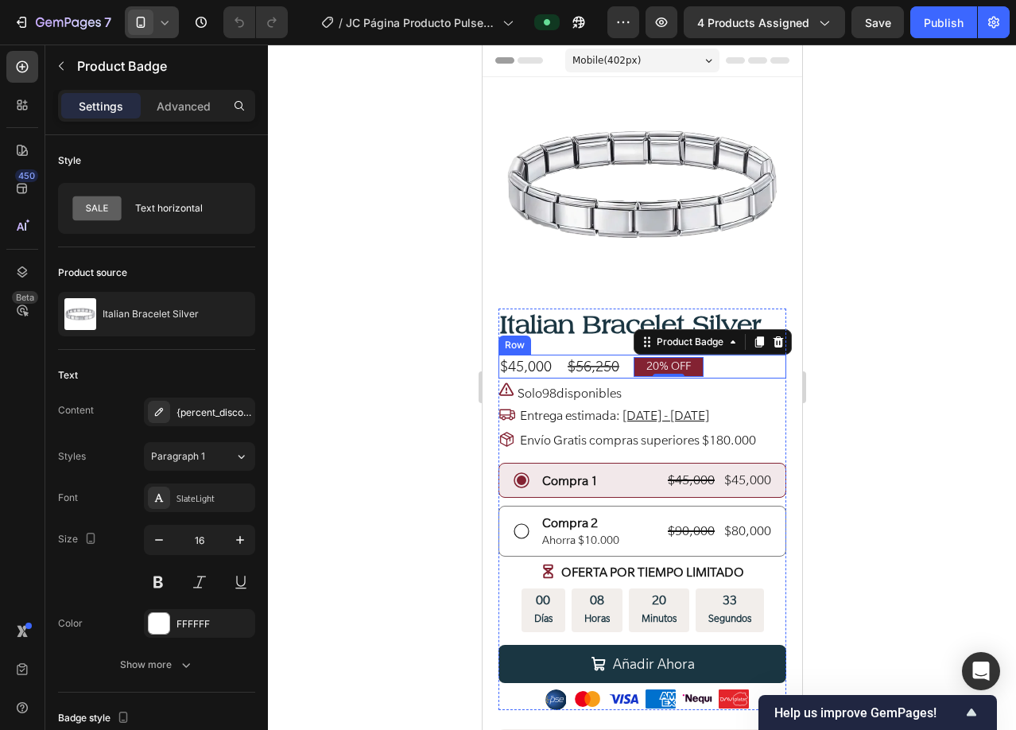
click at [628, 361] on div "$45,000 Product Price Product Price $56,250 Compare Price Compare Price 20% OFF…" at bounding box center [642, 367] width 288 height 24
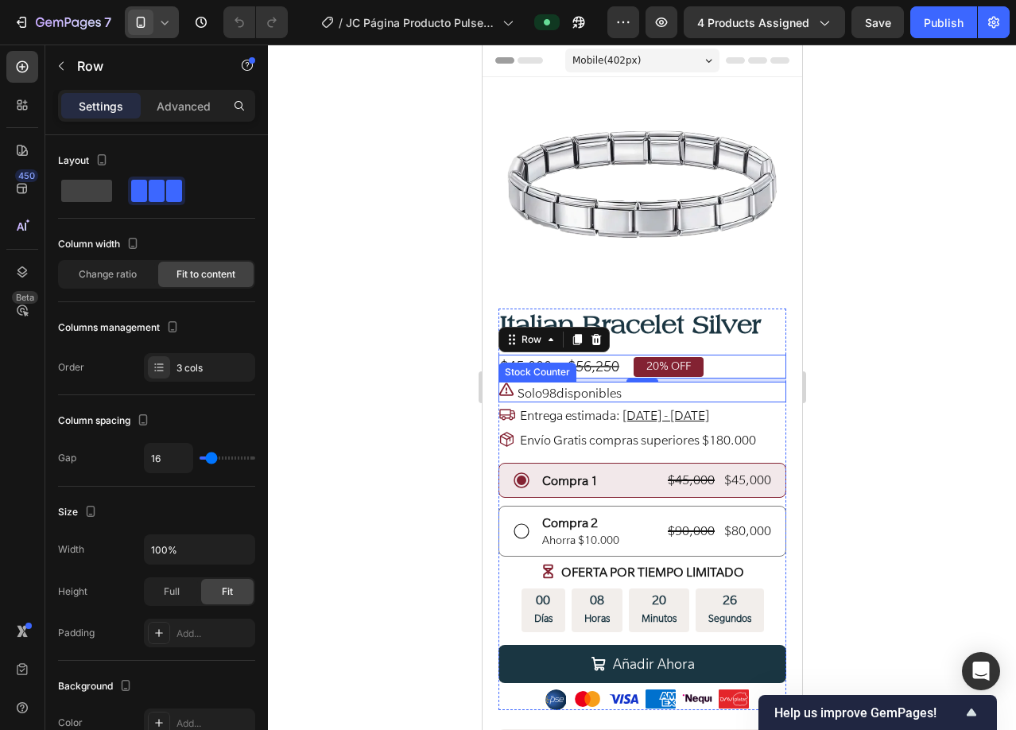
click at [588, 388] on p "Solo 98 disponibles" at bounding box center [569, 393] width 104 height 17
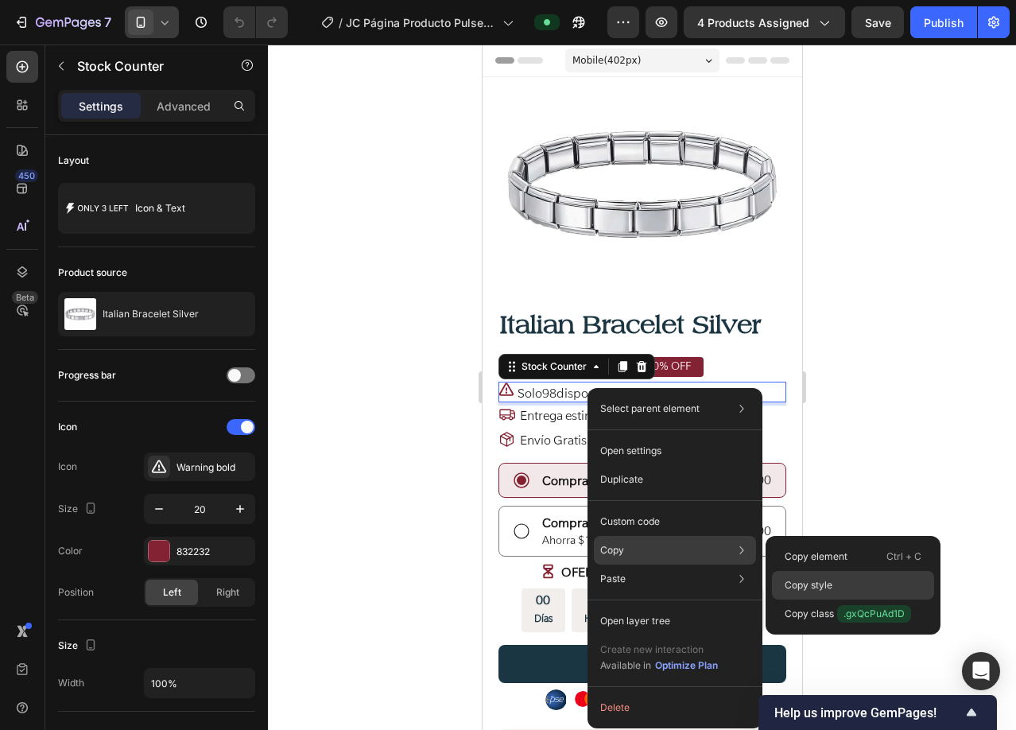
click at [806, 584] on p "Copy style" at bounding box center [809, 585] width 48 height 14
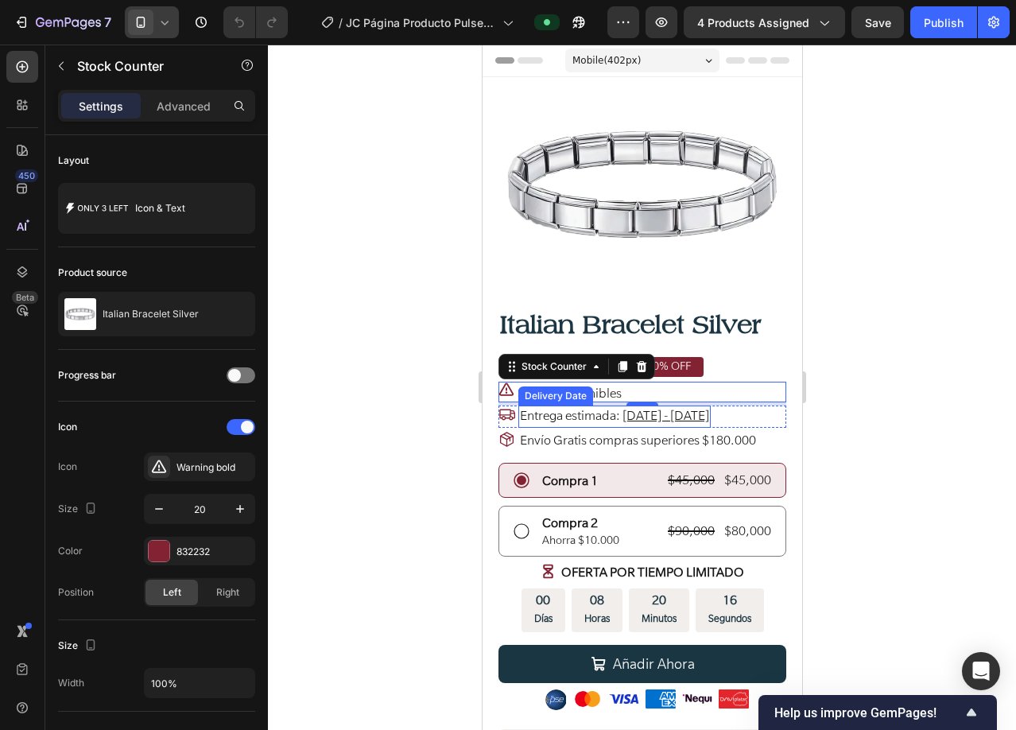
click at [600, 407] on span "Entrega estimada:" at bounding box center [569, 415] width 100 height 16
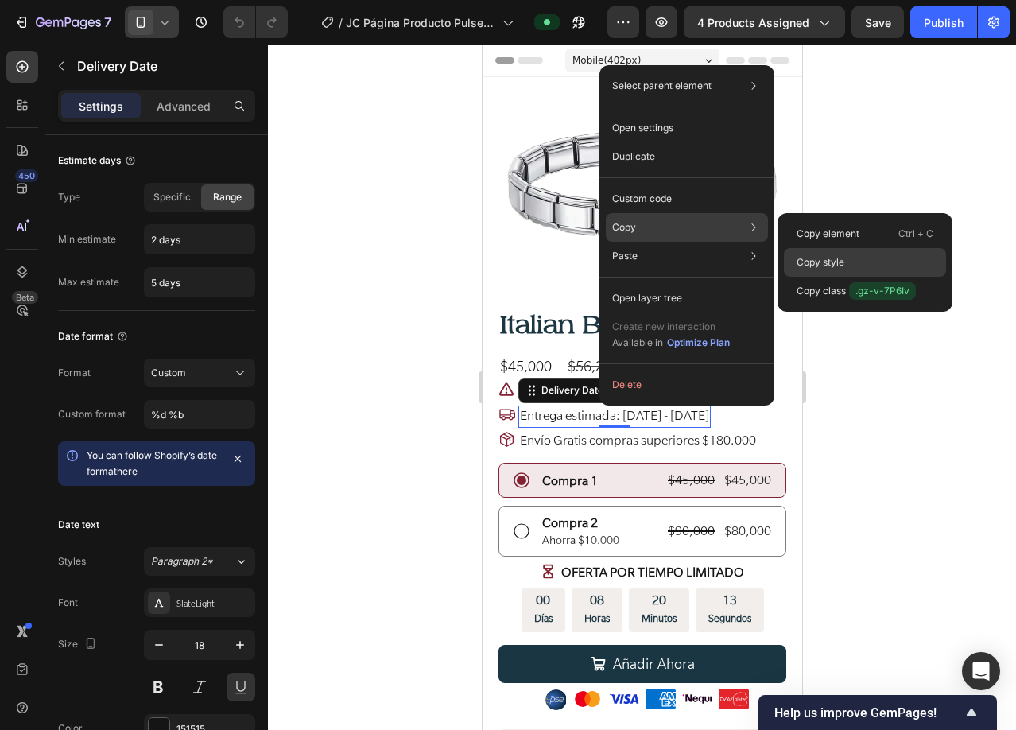
click at [858, 255] on div "Copy style" at bounding box center [865, 262] width 162 height 29
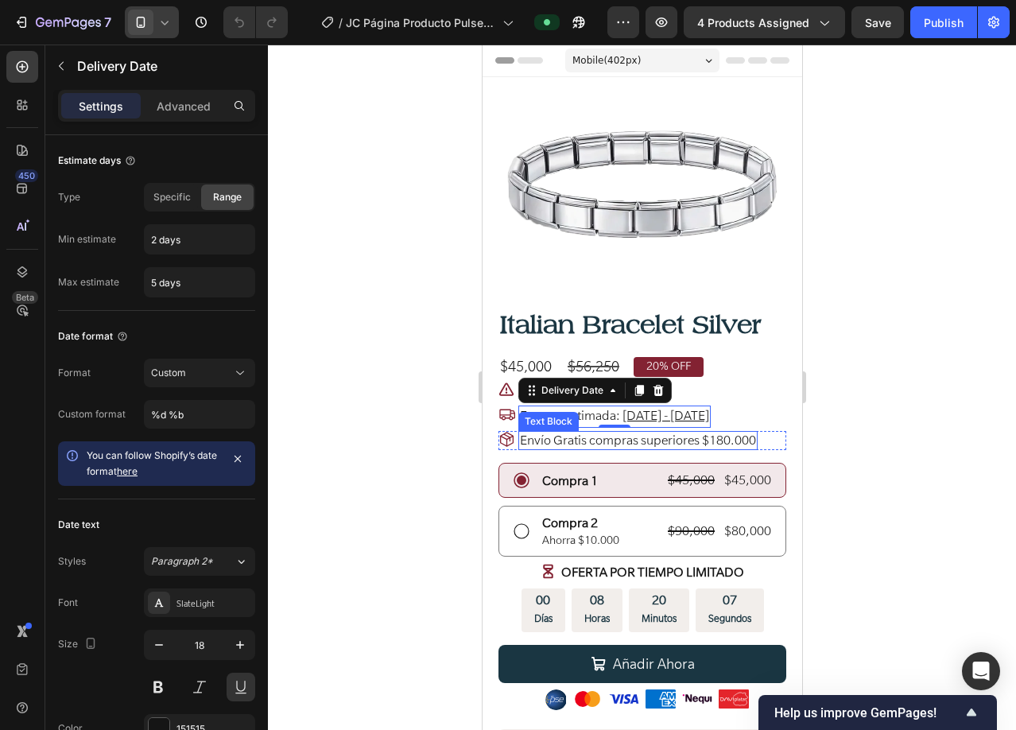
click at [579, 436] on span "Envío Gratis compras superiores $180.000" at bounding box center [637, 440] width 236 height 16
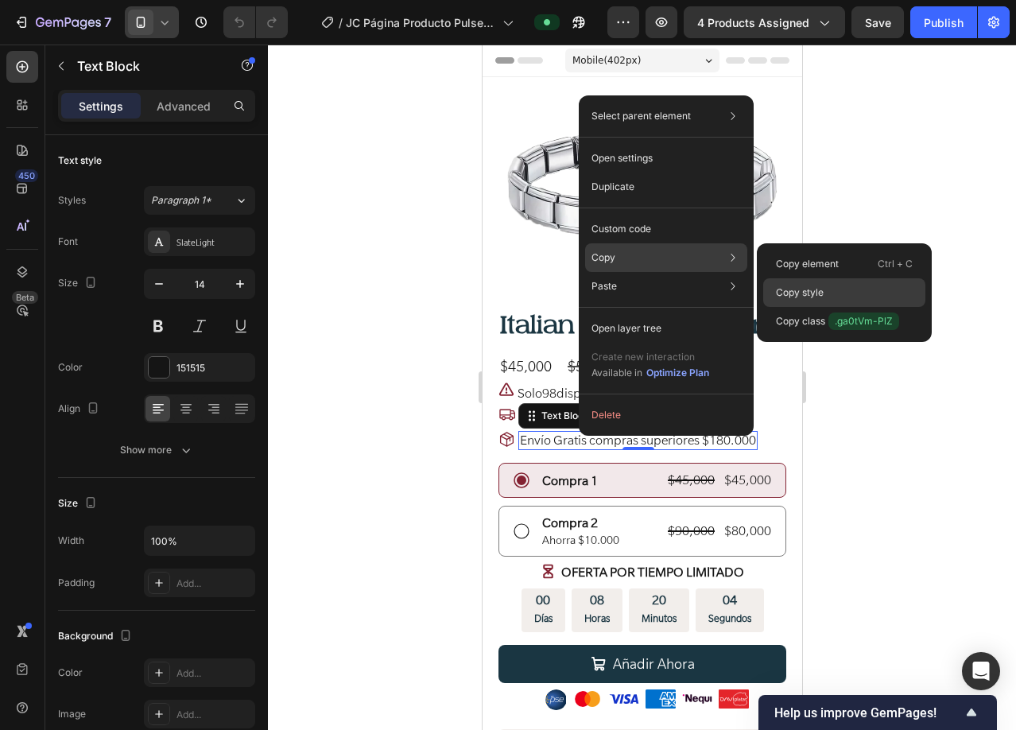
click at [815, 288] on p "Copy style" at bounding box center [800, 293] width 48 height 14
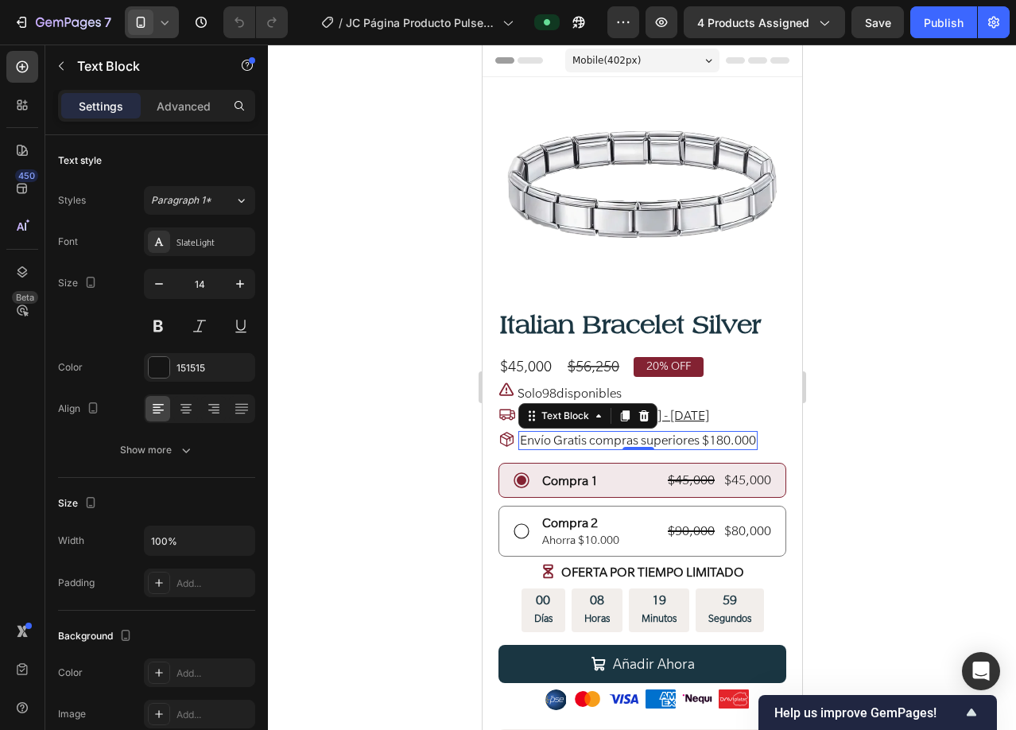
click at [550, 437] on span "Envío Gratis compras superiores $180.000" at bounding box center [637, 440] width 236 height 16
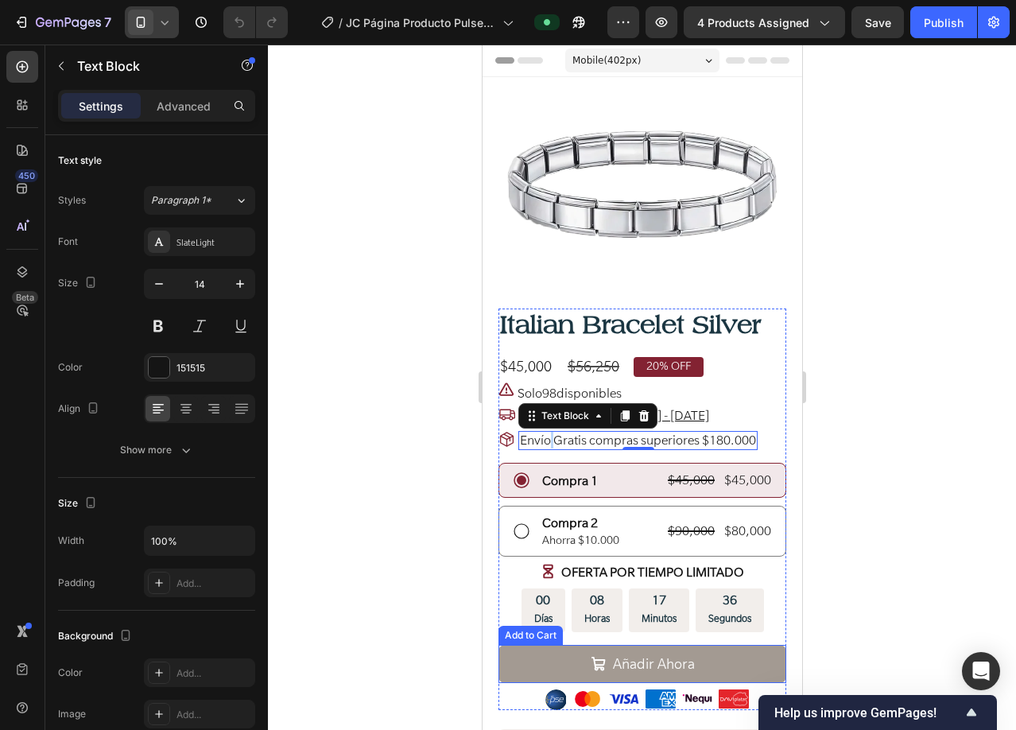
click at [525, 651] on button "Añadir Ahora" at bounding box center [642, 664] width 288 height 38
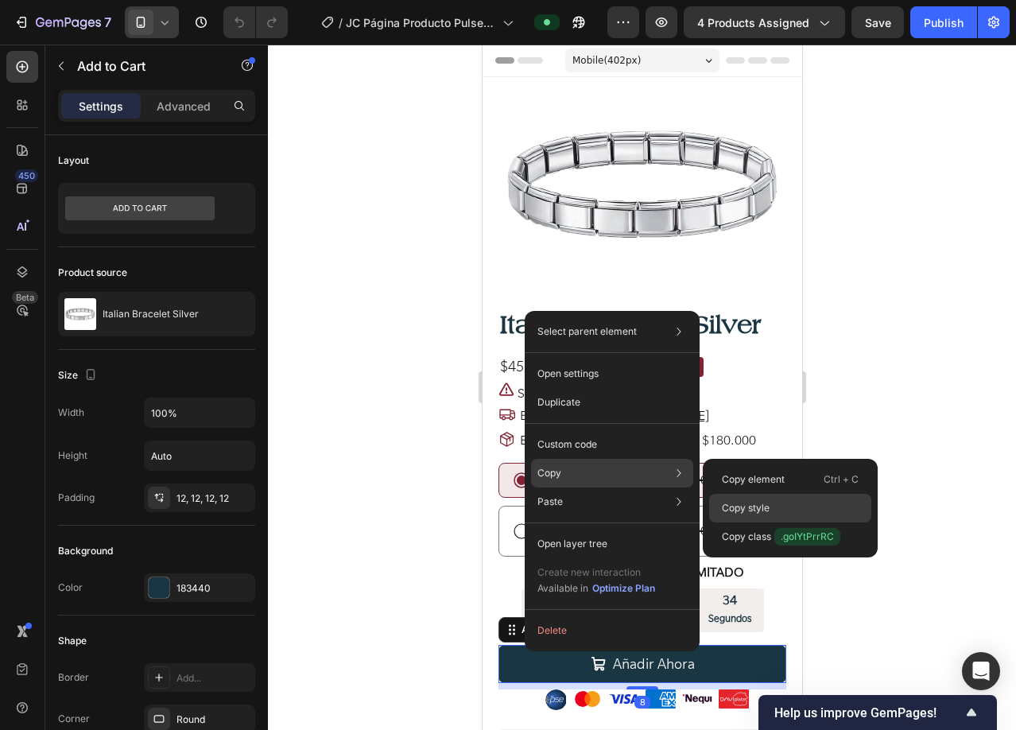
click at [760, 503] on p "Copy style" at bounding box center [746, 508] width 48 height 14
